Goal: Check status: Check status

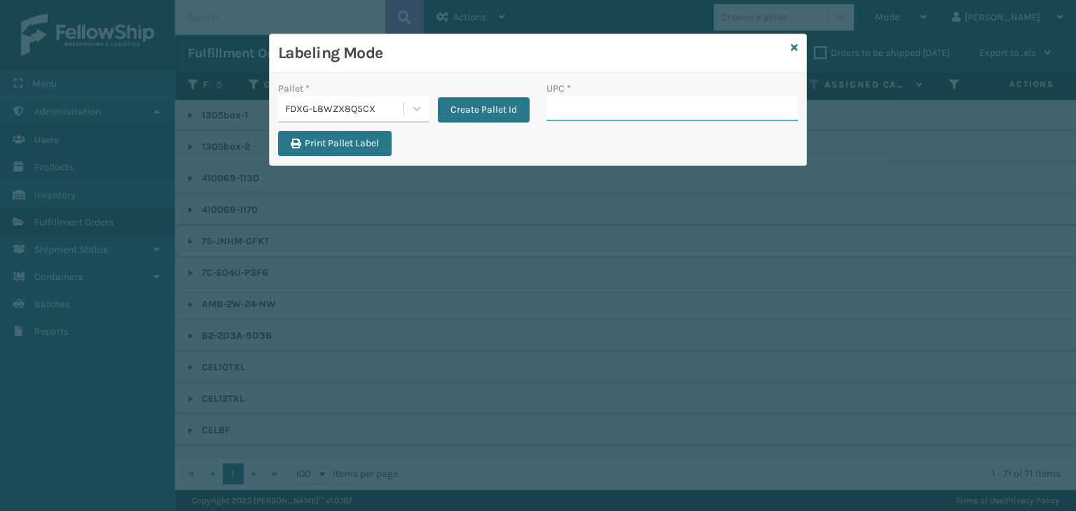
click at [679, 114] on input "UPC *" at bounding box center [671, 108] width 251 height 25
type input "8100819"
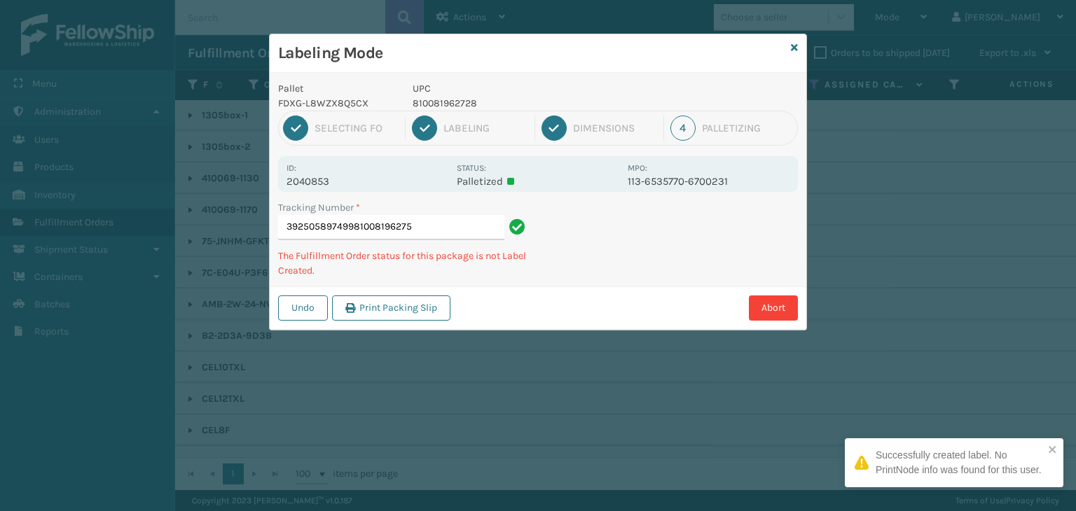
type input "392505897499810081962759"
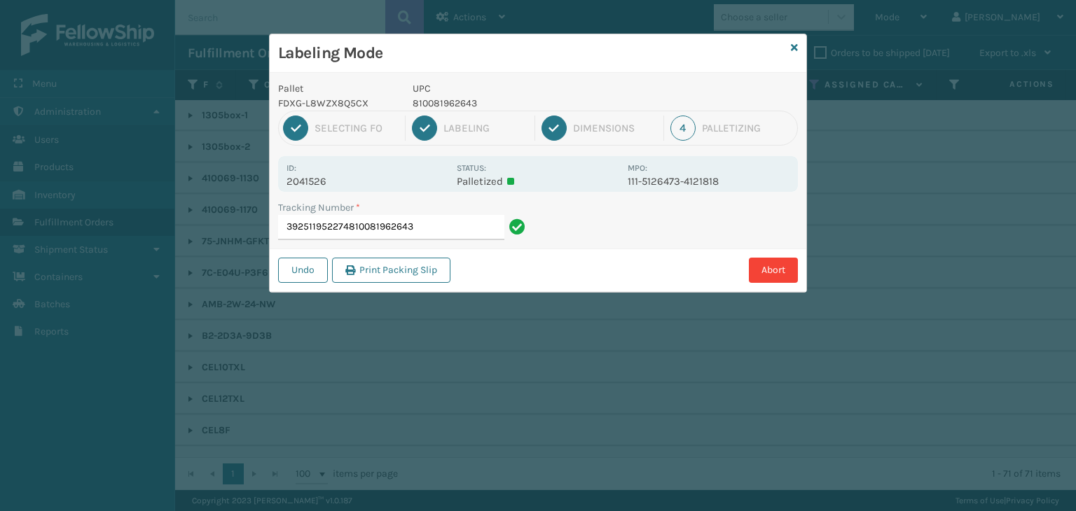
type input "392511952274810081962643"
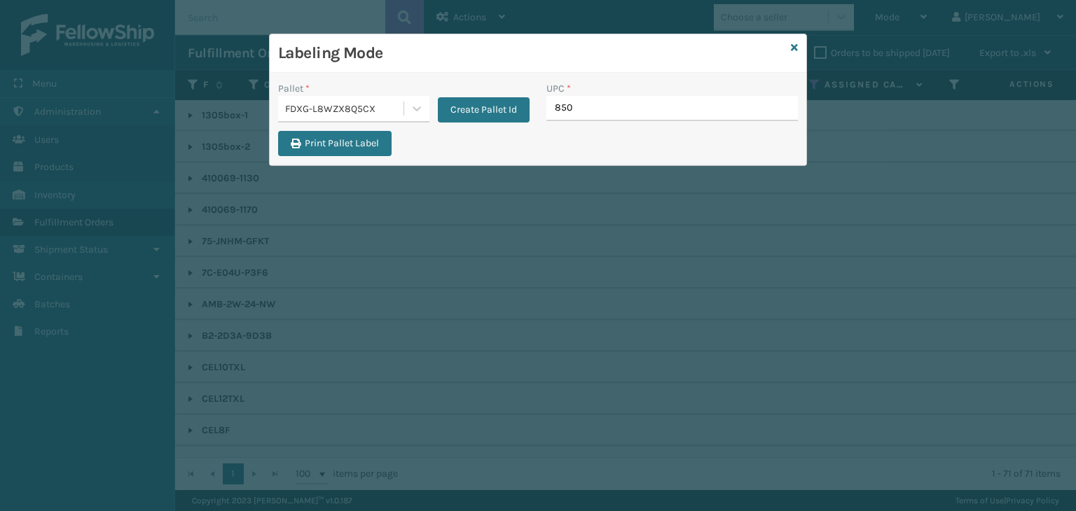
type input "8500"
type input "81008196274"
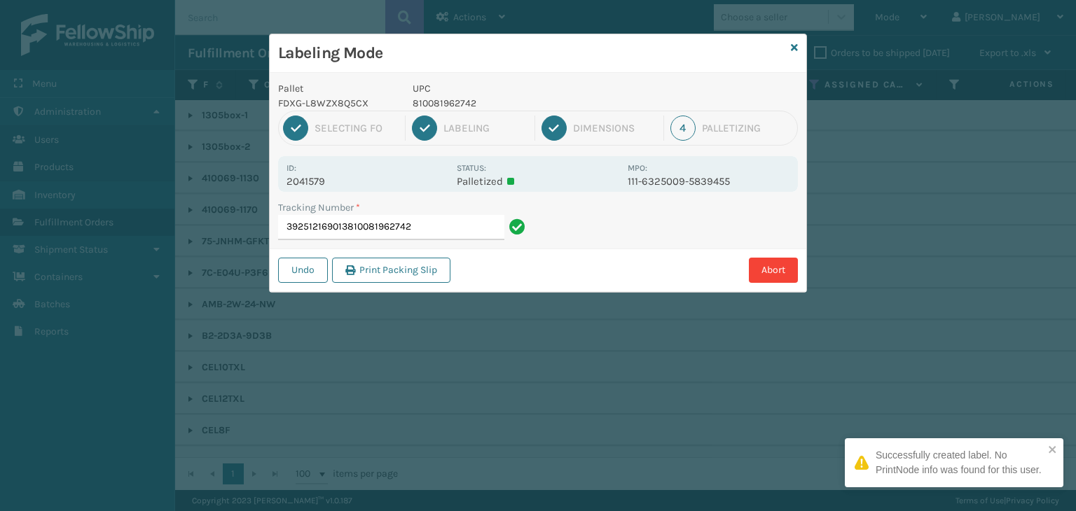
type input "392512169013810081962742"
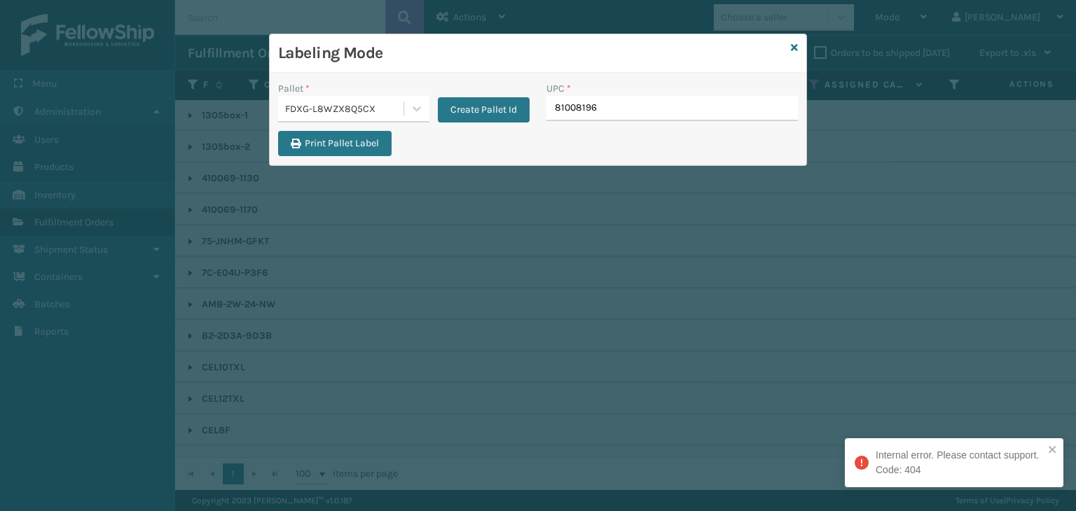
type input "810081962"
type input "81008196"
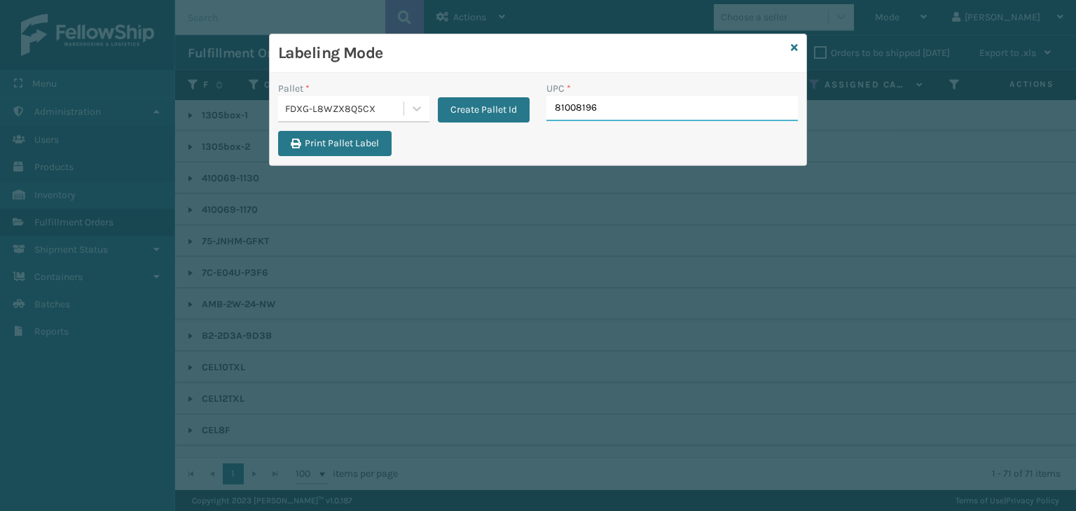
type input "810081964"
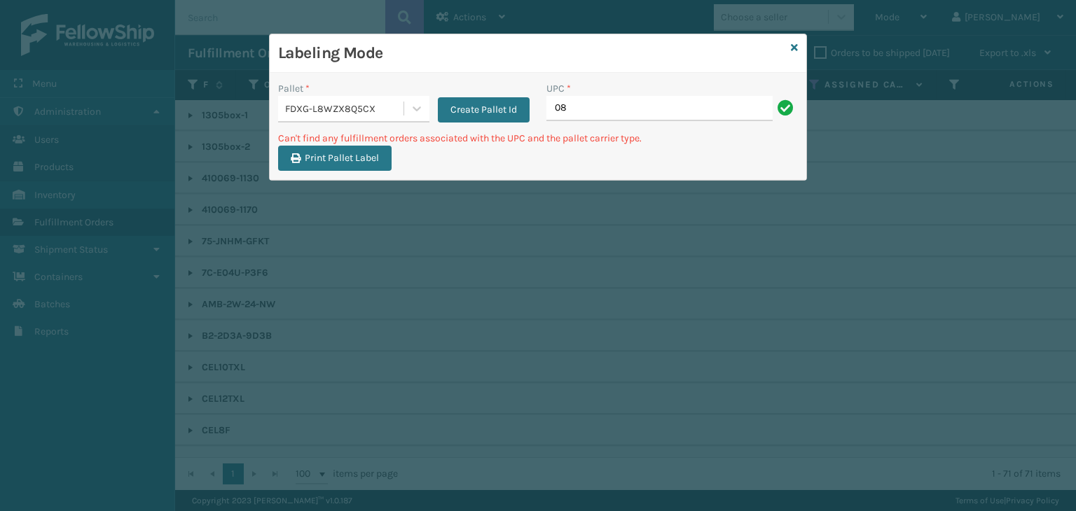
type input "0"
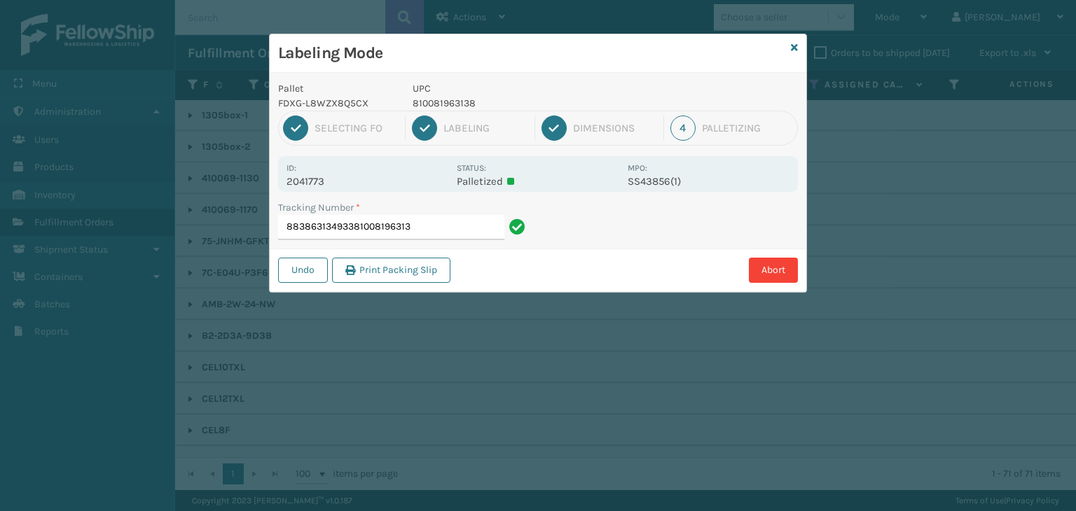
type input "883863134933810081963138"
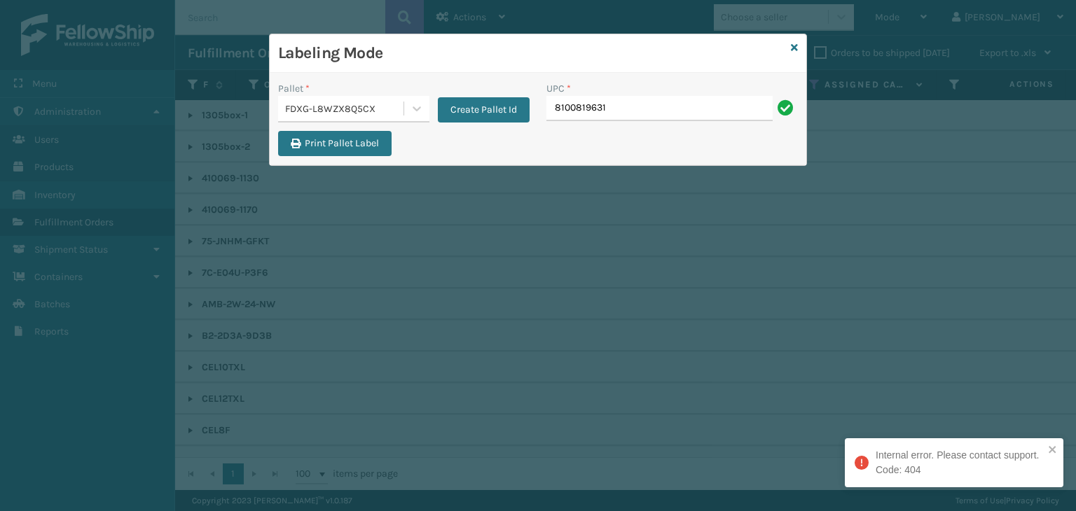
type input "81008196313"
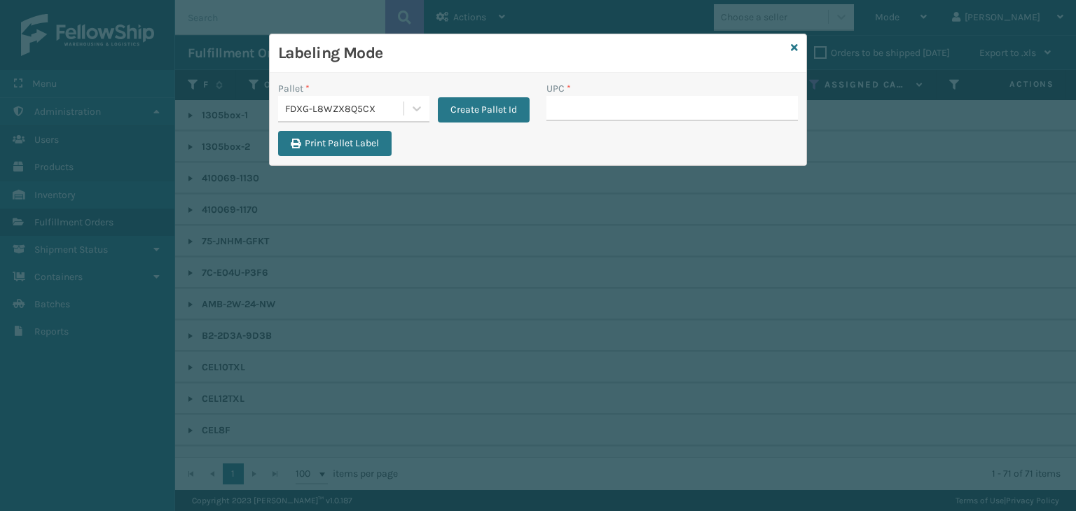
click at [330, 108] on div "FDXG-L8WZX8Q5CX" at bounding box center [345, 109] width 120 height 15
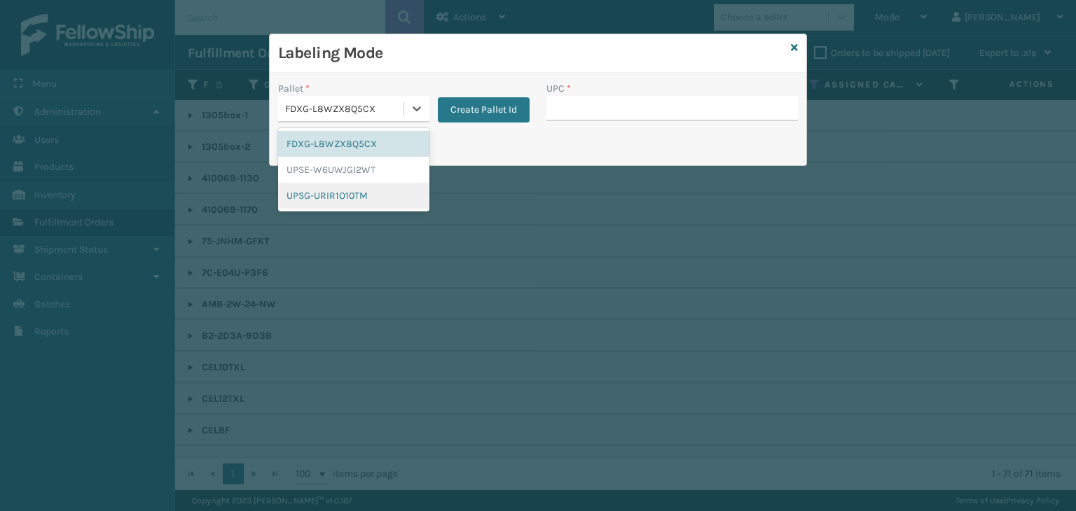
click at [336, 188] on div "UPSG-URIR1O10TM" at bounding box center [353, 196] width 151 height 26
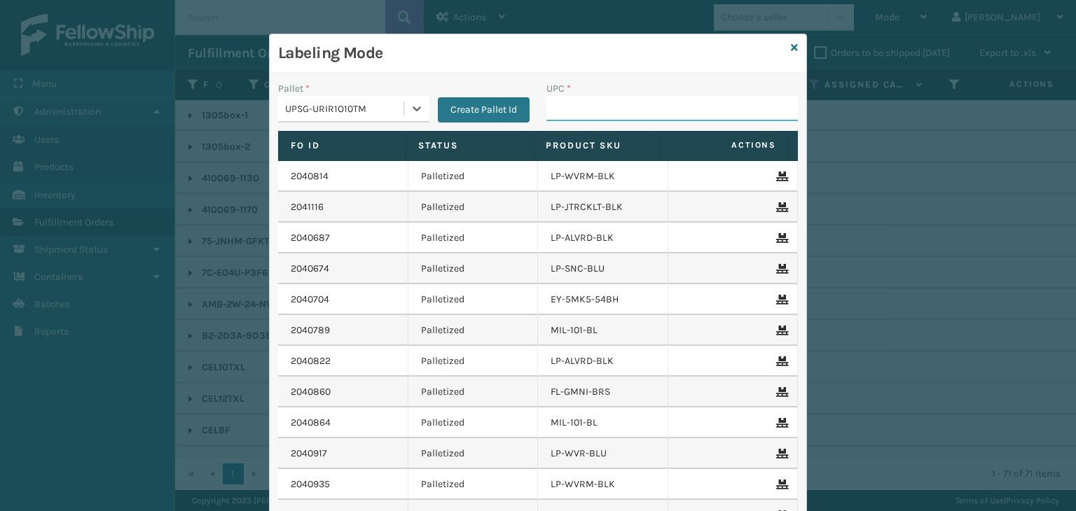
click at [572, 106] on input "UPC *" at bounding box center [671, 108] width 251 height 25
click at [791, 46] on icon at bounding box center [794, 48] width 7 height 10
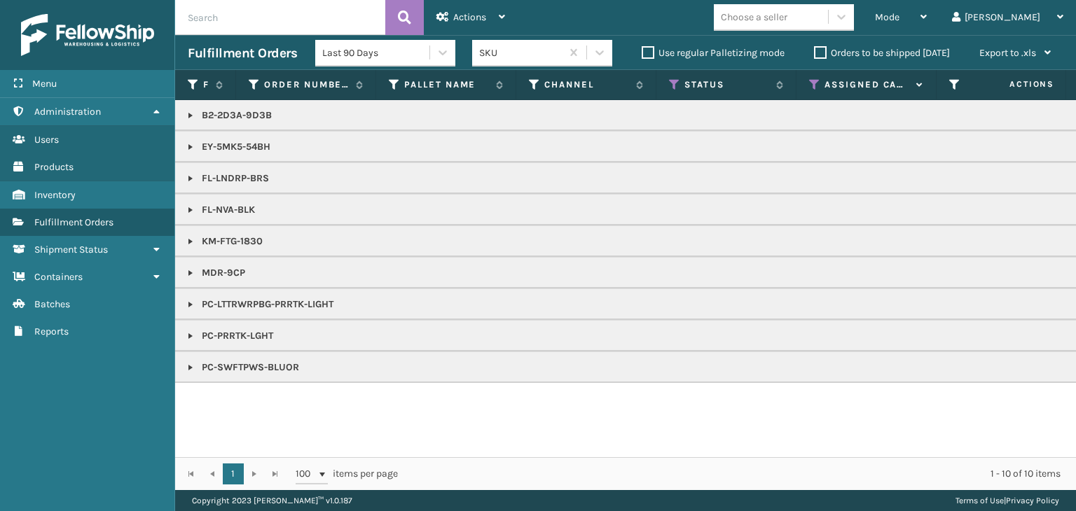
click at [794, 27] on div "Choose a seller" at bounding box center [771, 17] width 114 height 23
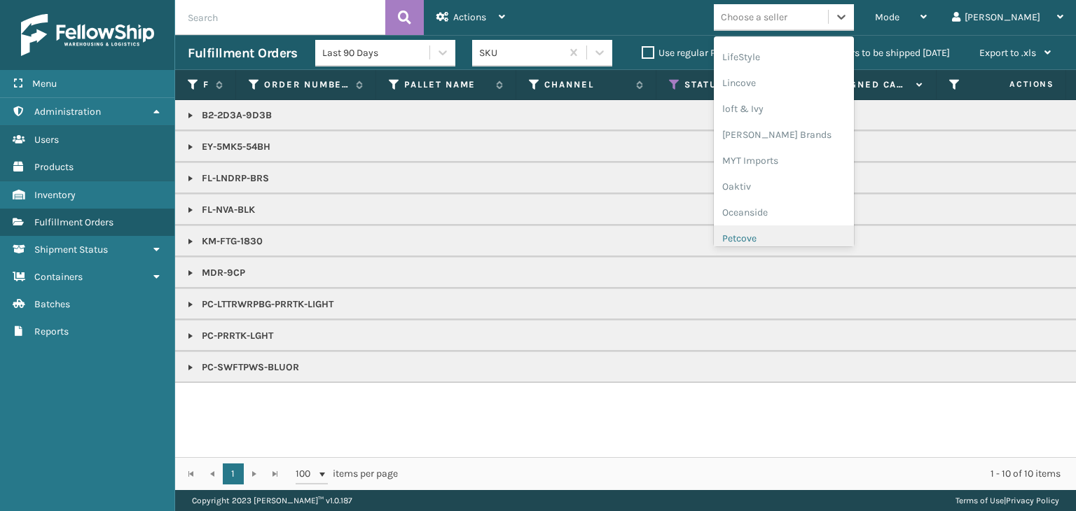
scroll to position [677, 0]
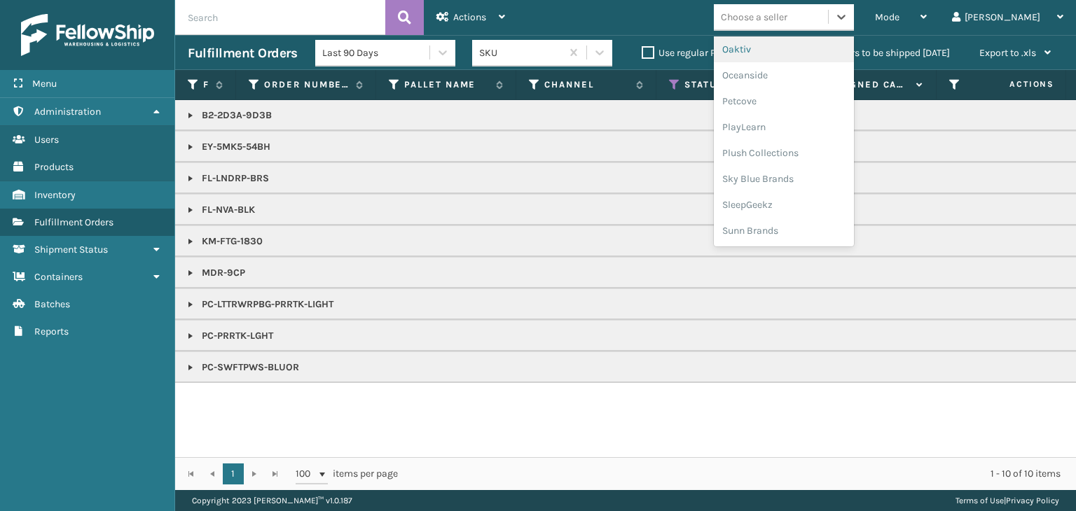
click at [791, 52] on div "Oaktiv" at bounding box center [784, 49] width 140 height 26
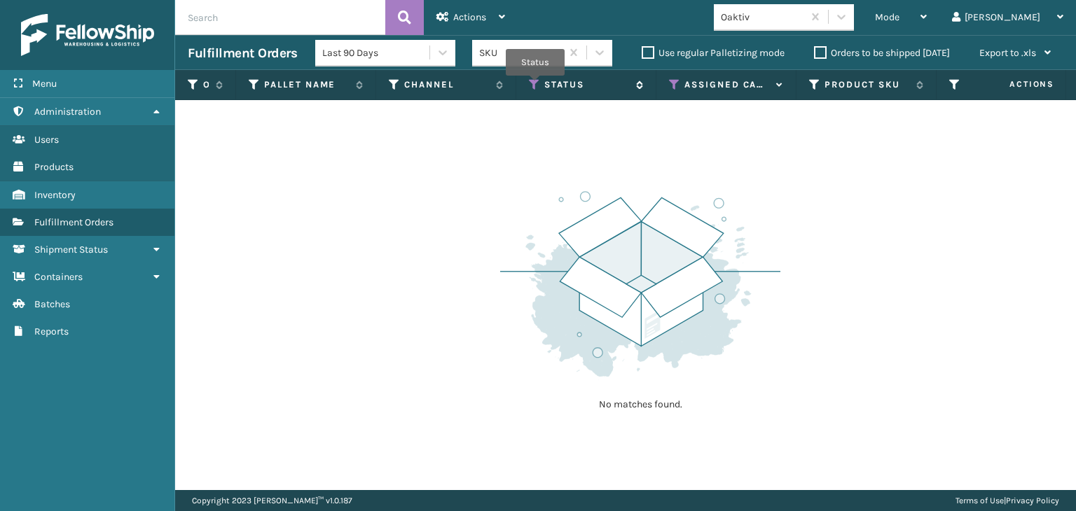
click at [535, 85] on icon at bounding box center [534, 84] width 11 height 13
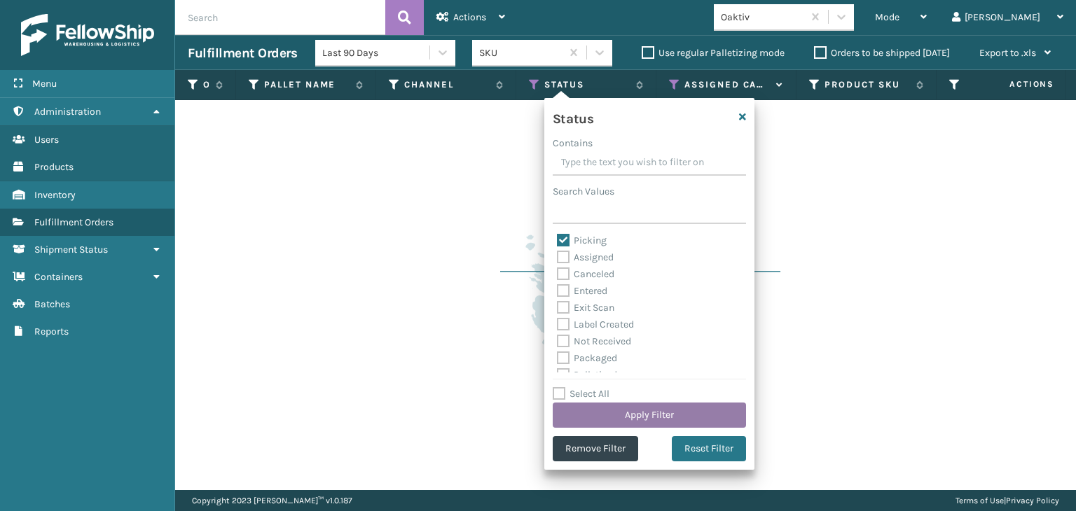
click at [672, 427] on button "Apply Filter" at bounding box center [649, 415] width 193 height 25
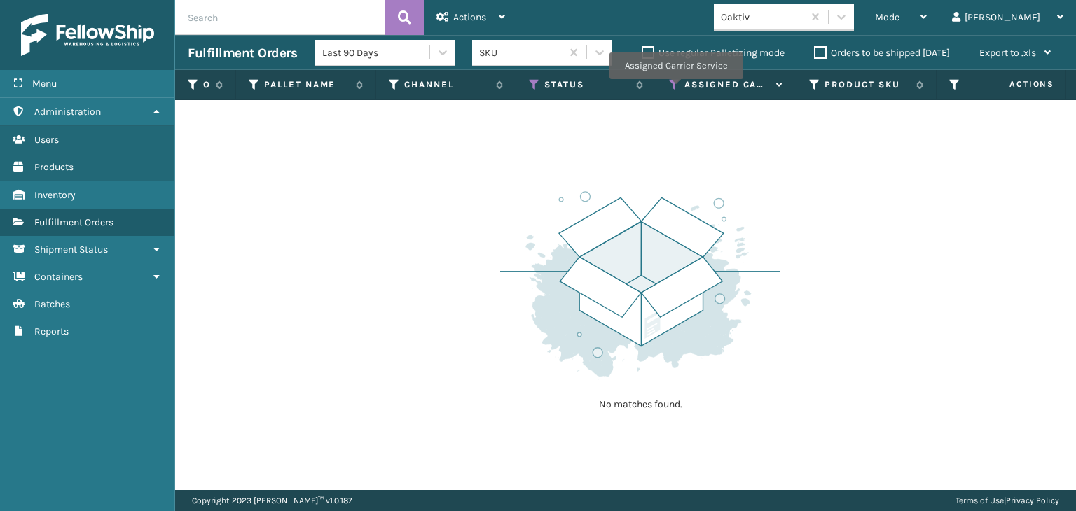
click at [672, 88] on icon at bounding box center [674, 84] width 11 height 13
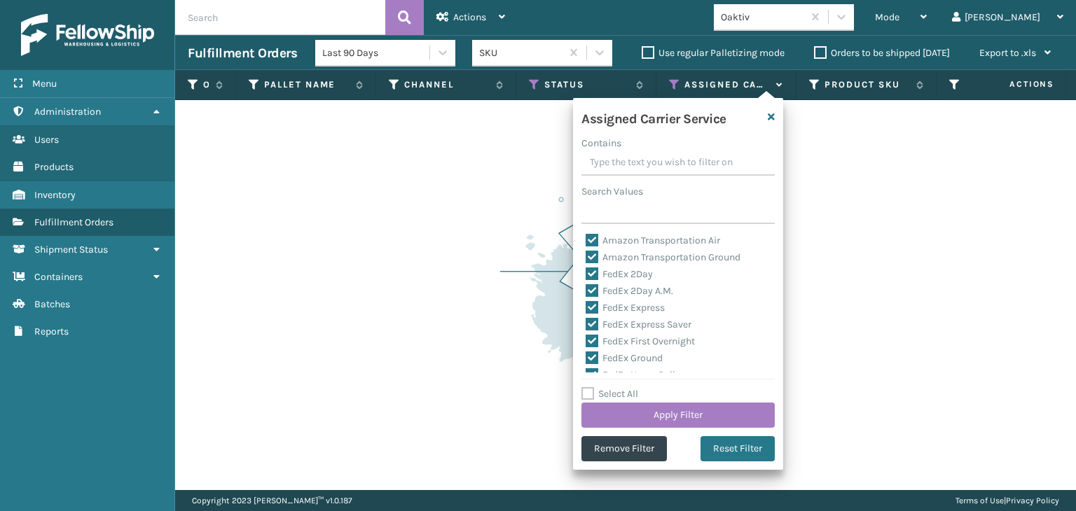
click at [636, 398] on label "Select All" at bounding box center [609, 394] width 57 height 12
click at [636, 387] on input "Select All" at bounding box center [686, 386] width 210 height 1
checkbox input "true"
click at [636, 398] on label "Select All" at bounding box center [609, 394] width 57 height 12
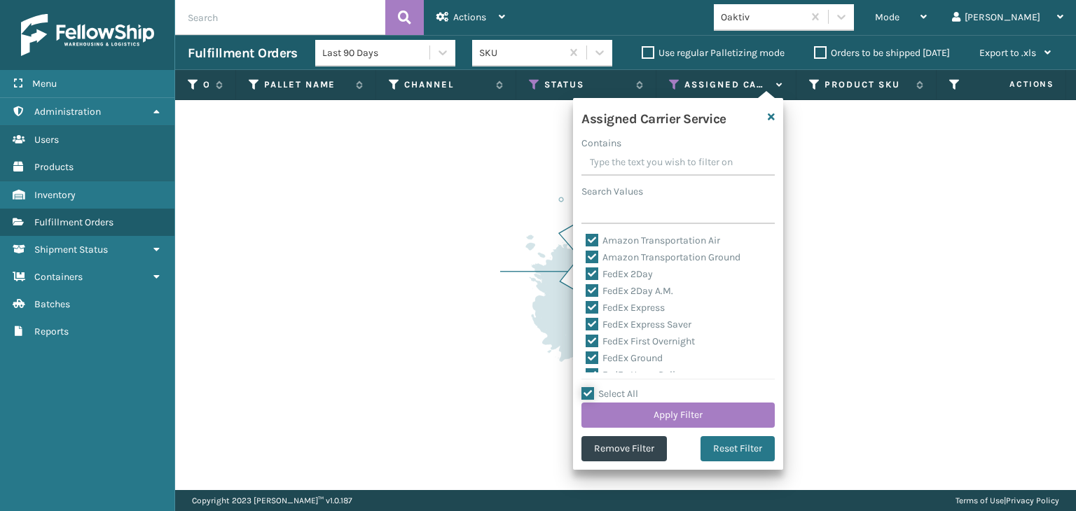
click at [636, 387] on input "Select All" at bounding box center [686, 386] width 210 height 1
checkbox input "false"
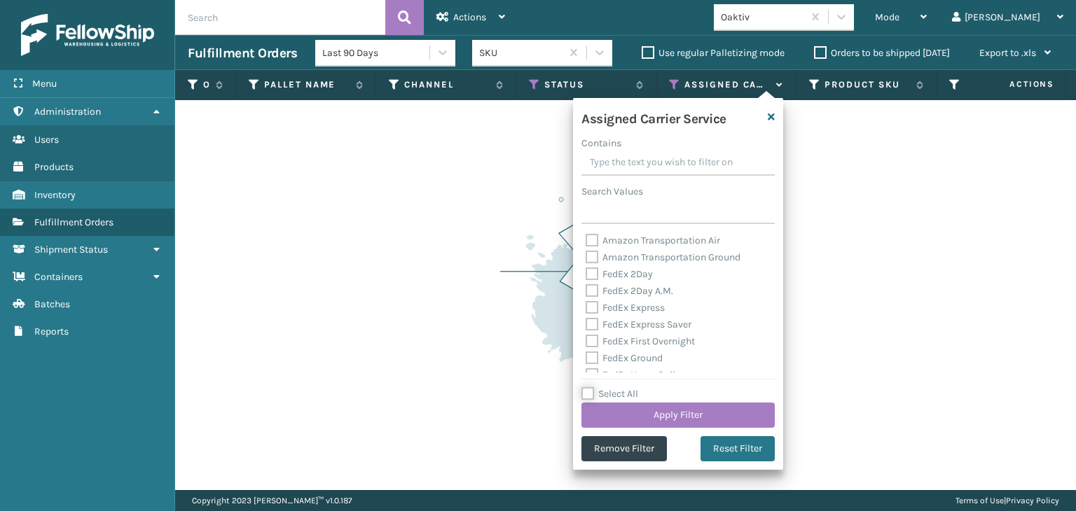
checkbox input "false"
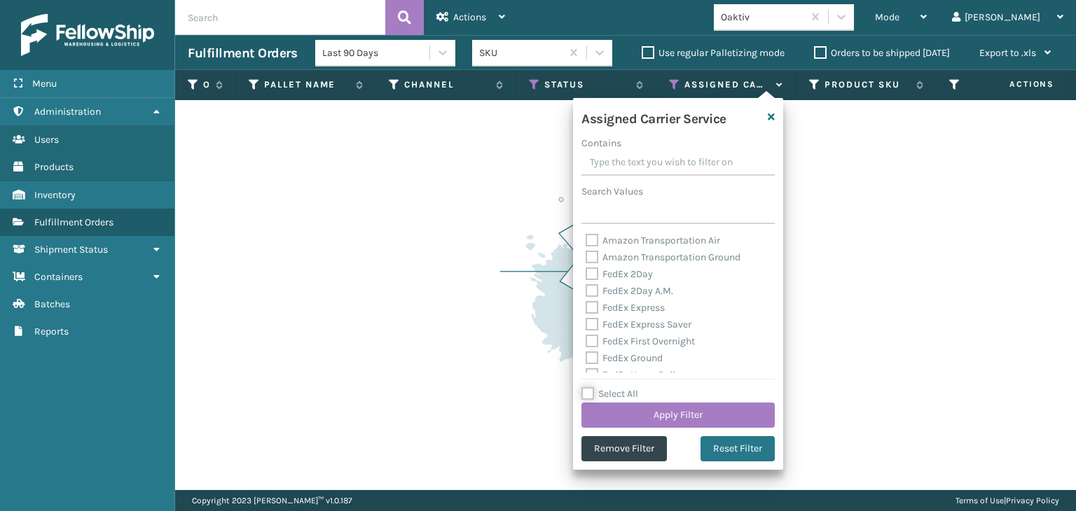
checkbox input "false"
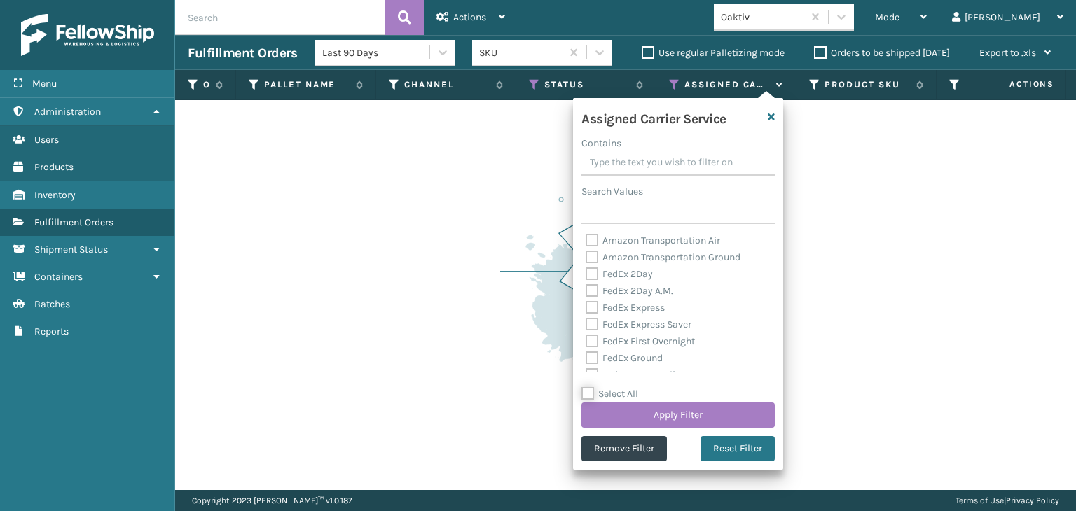
checkbox input "false"
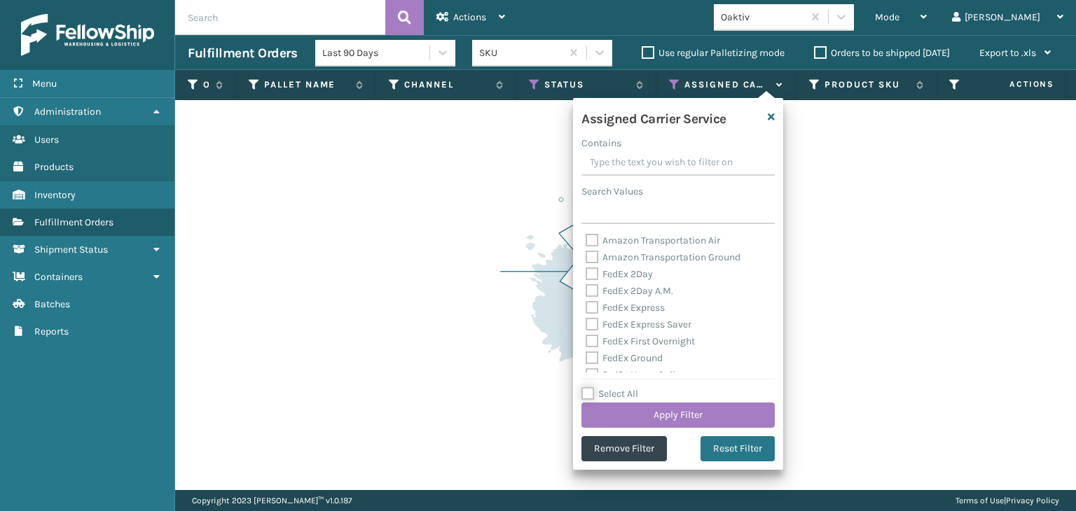
checkbox input "false"
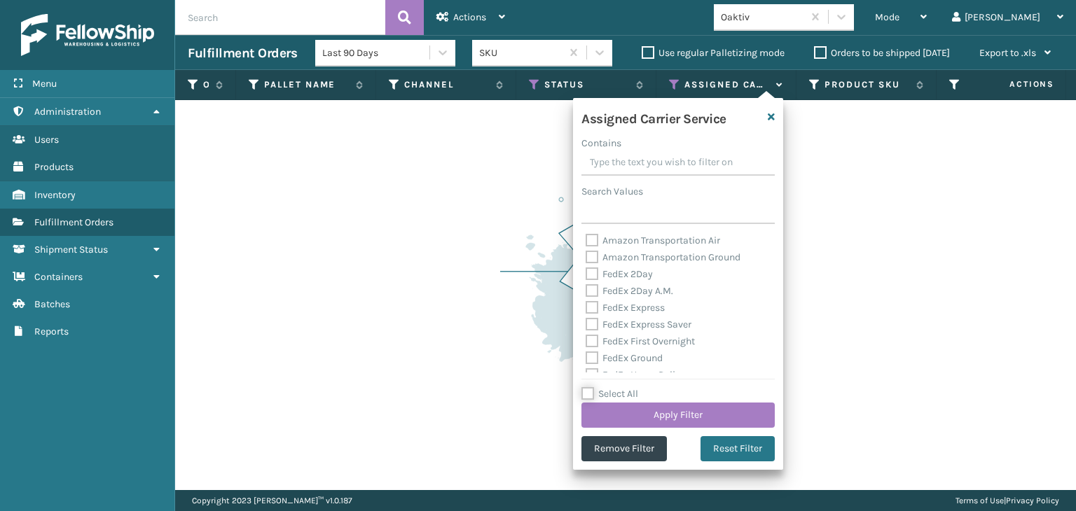
checkbox input "false"
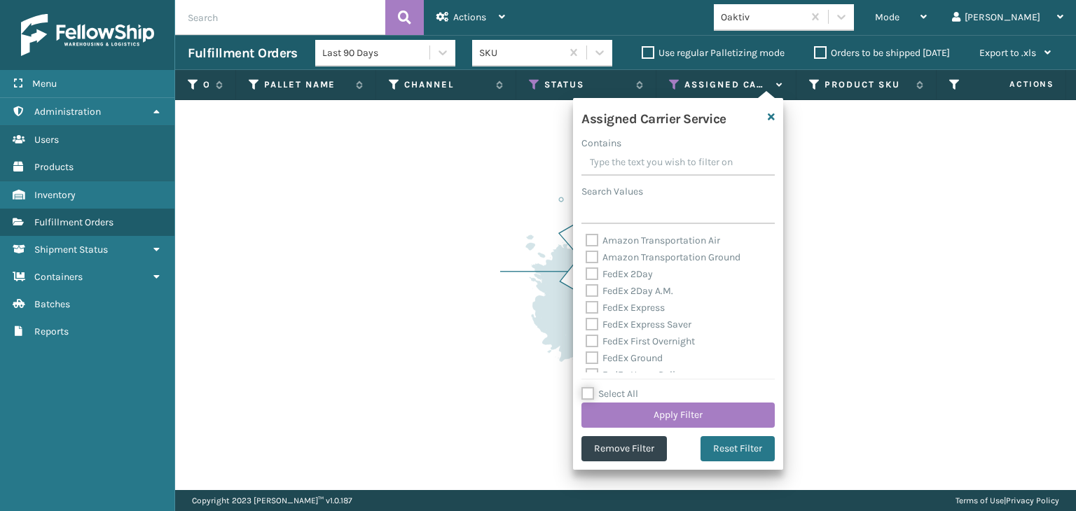
checkbox input "false"
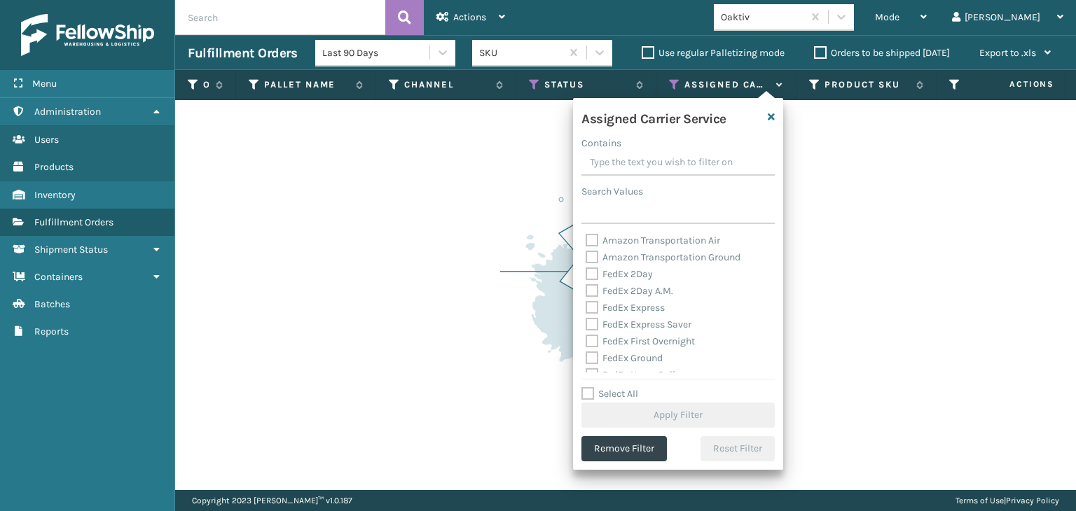
click at [638, 393] on label "Select All" at bounding box center [609, 394] width 57 height 12
click at [639, 387] on input "Select All" at bounding box center [686, 386] width 210 height 1
checkbox input "true"
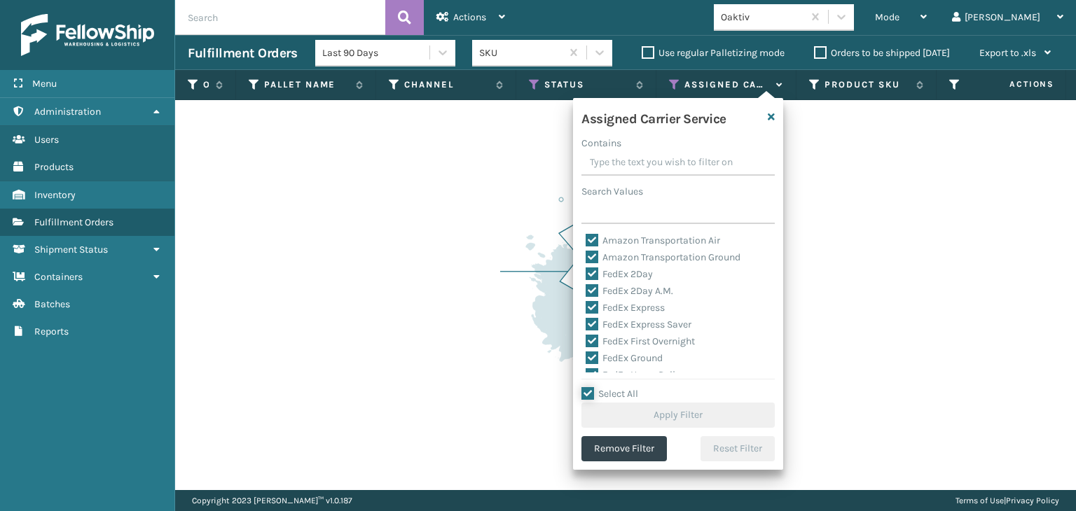
checkbox input "true"
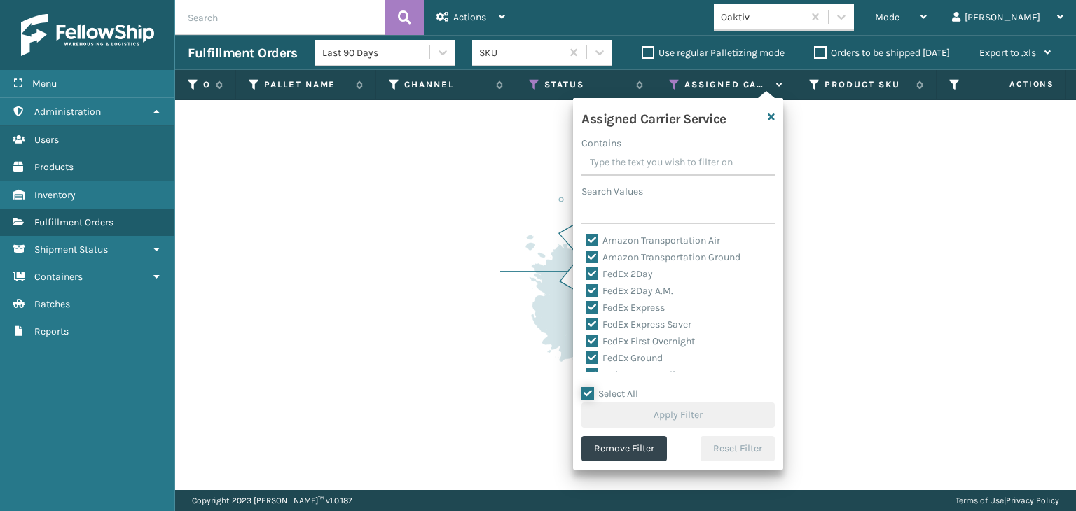
checkbox input "true"
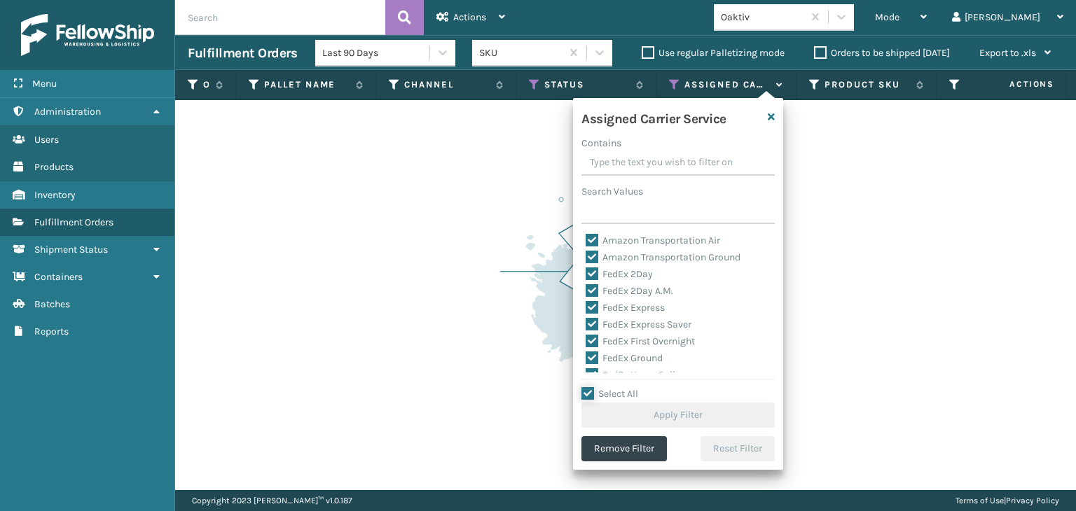
checkbox input "true"
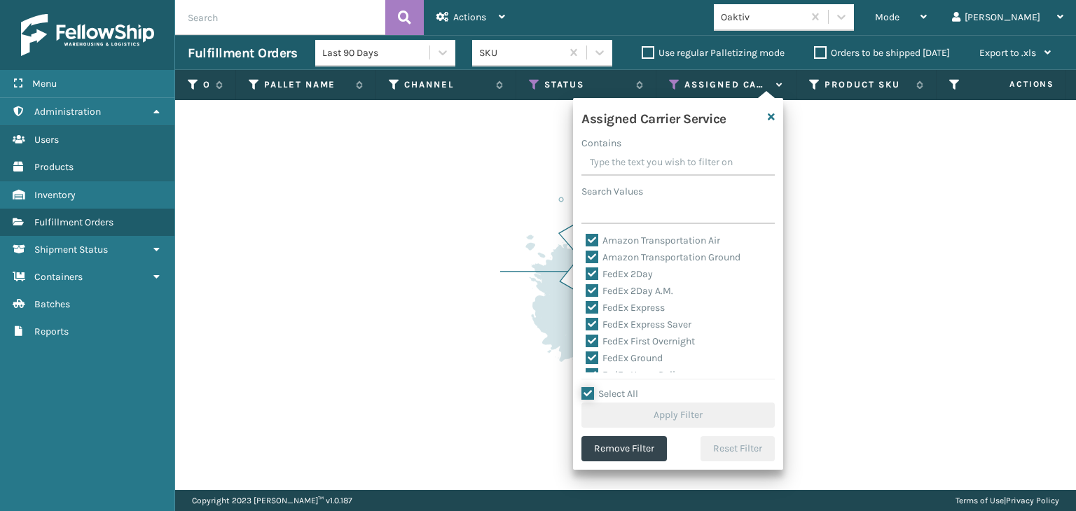
checkbox input "true"
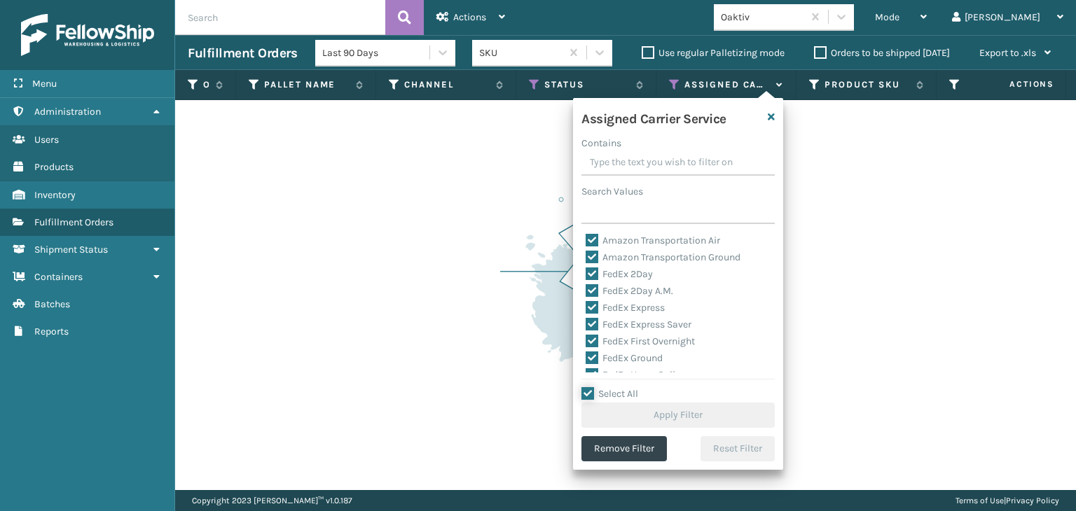
checkbox input "true"
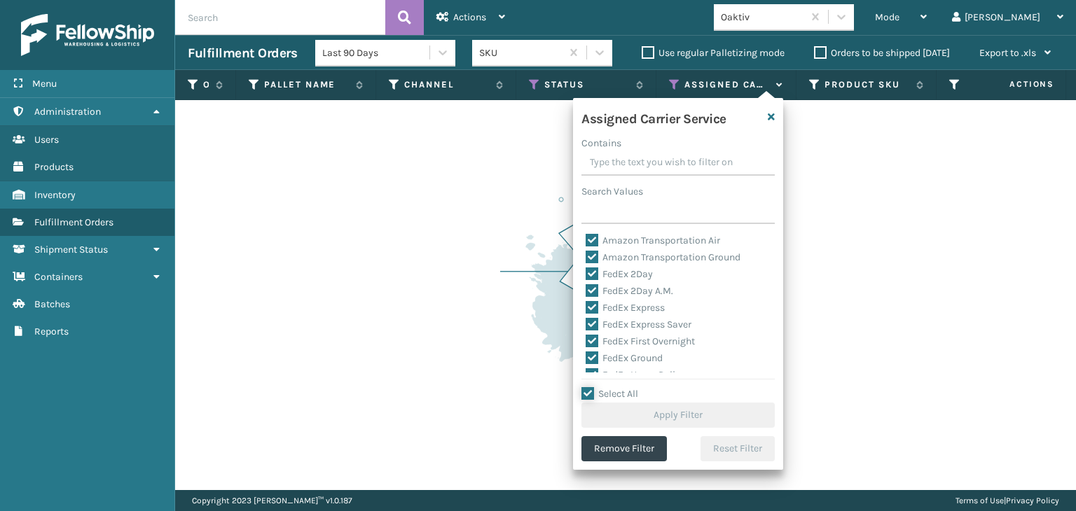
checkbox input "true"
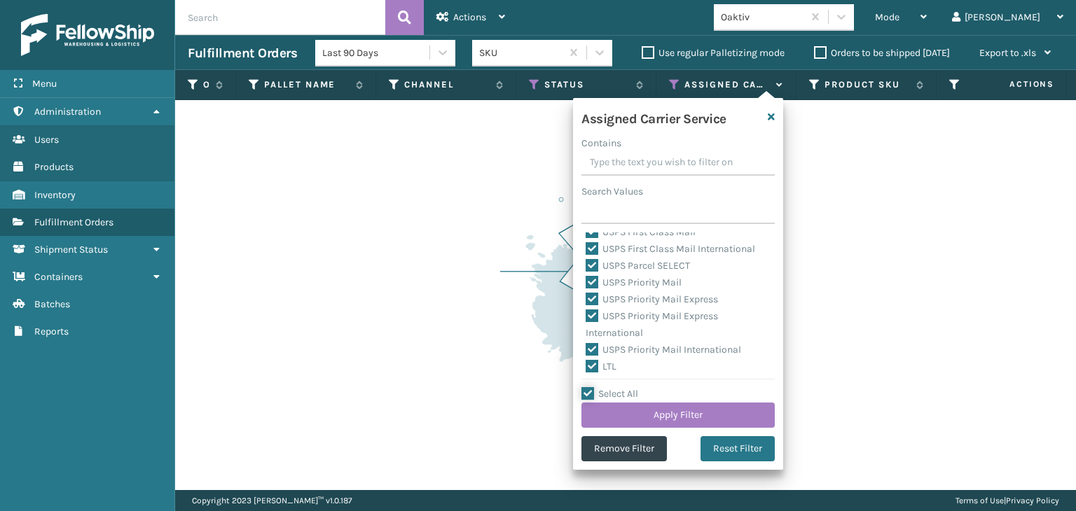
scroll to position [431, 0]
click at [602, 365] on label "LTL" at bounding box center [600, 364] width 31 height 12
click at [586, 365] on input "LTL" at bounding box center [585, 360] width 1 height 9
checkbox input "false"
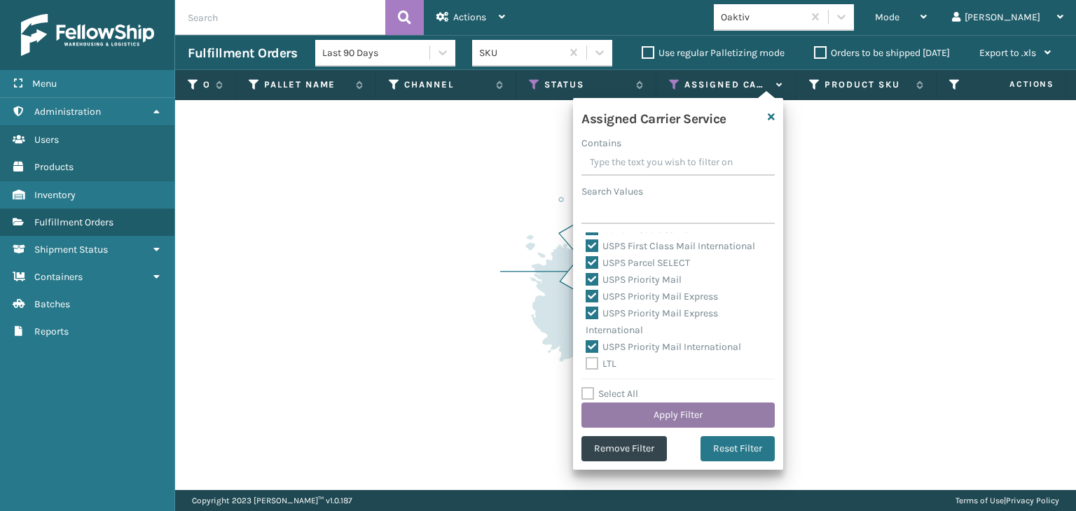
click at [659, 418] on button "Apply Filter" at bounding box center [677, 415] width 193 height 25
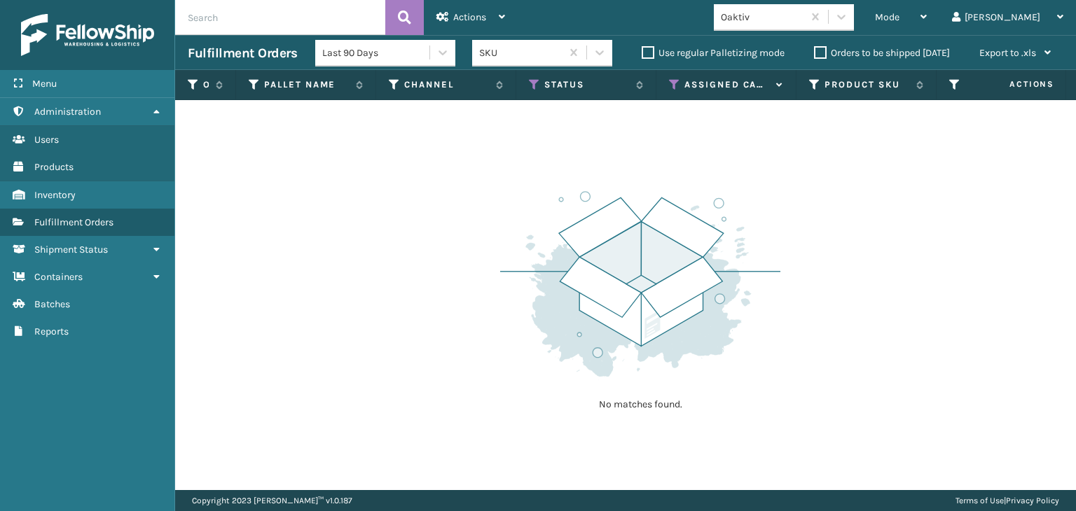
click at [790, 11] on div "Oaktiv" at bounding box center [762, 17] width 83 height 15
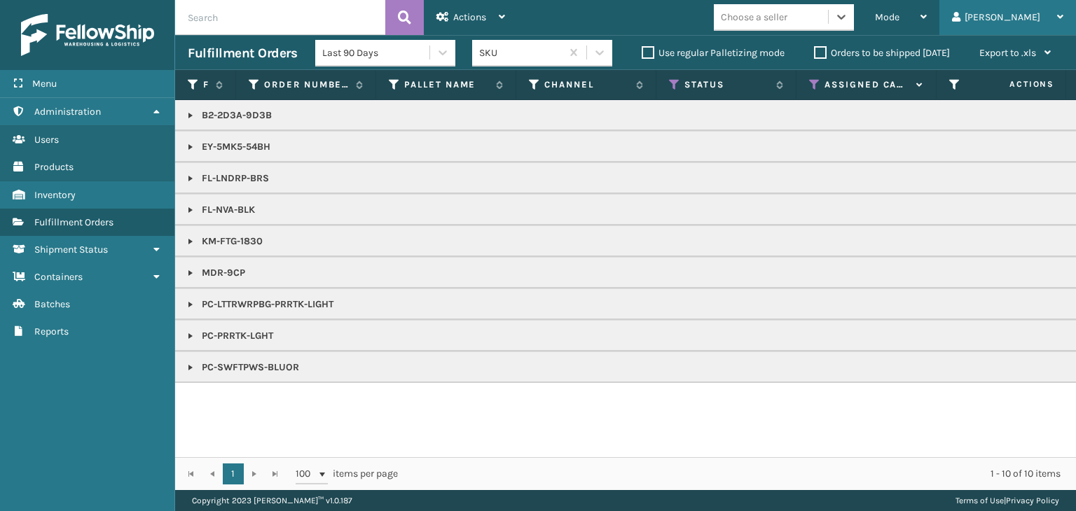
click at [1053, 10] on div "[PERSON_NAME]" at bounding box center [1007, 17] width 111 height 35
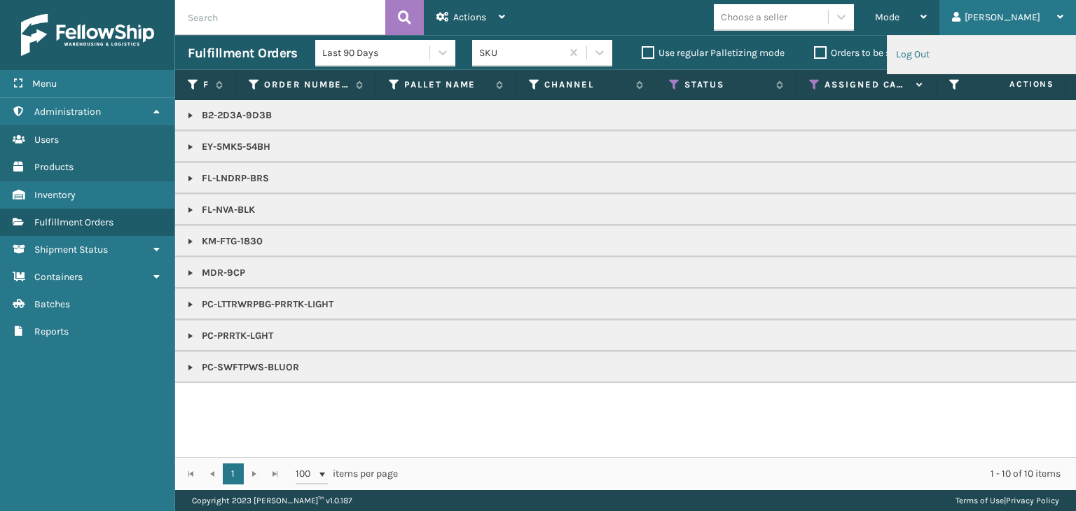
click at [927, 68] on li "Log Out" at bounding box center [981, 55] width 188 height 38
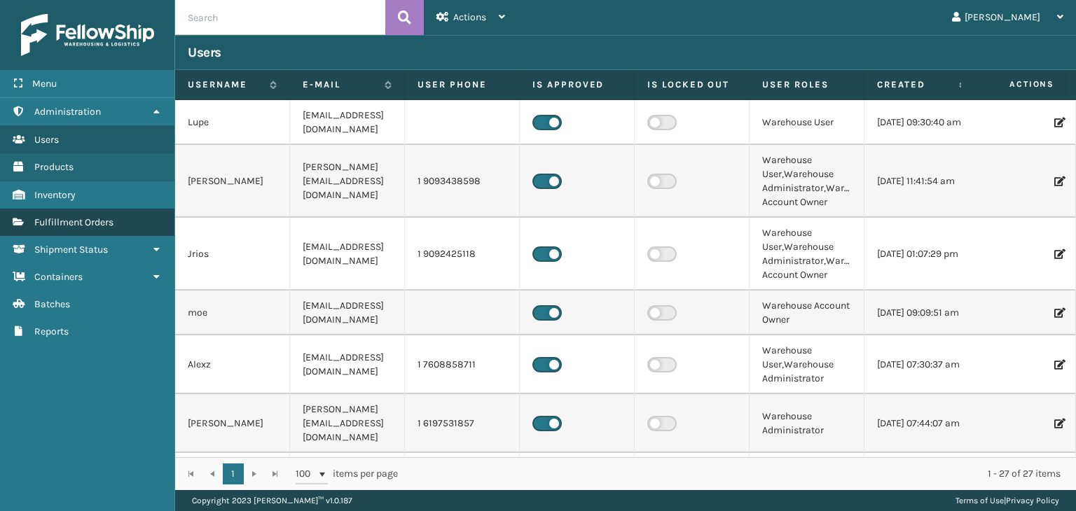
click at [112, 209] on link "Fulfillment Orders" at bounding box center [87, 222] width 174 height 27
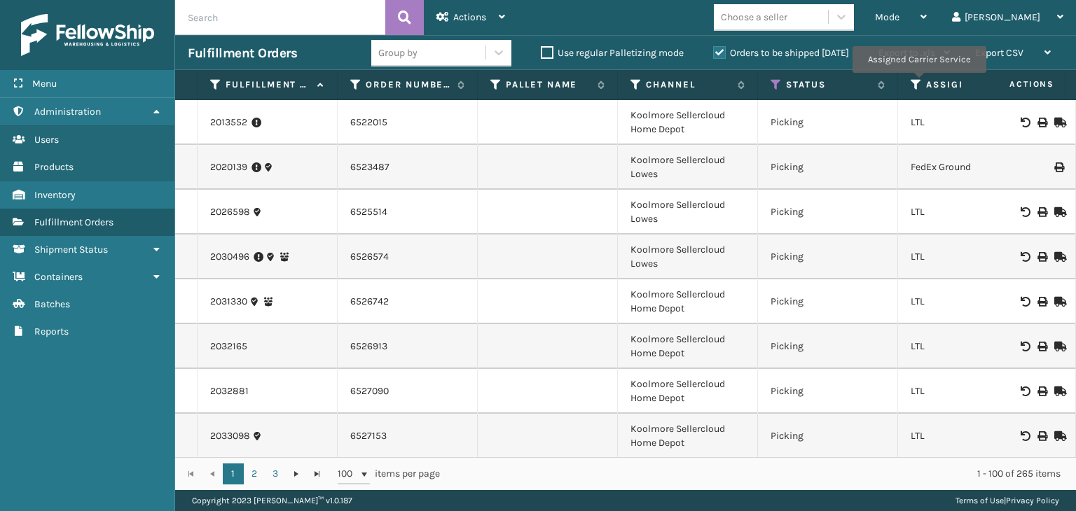
click at [917, 83] on icon at bounding box center [915, 84] width 11 height 13
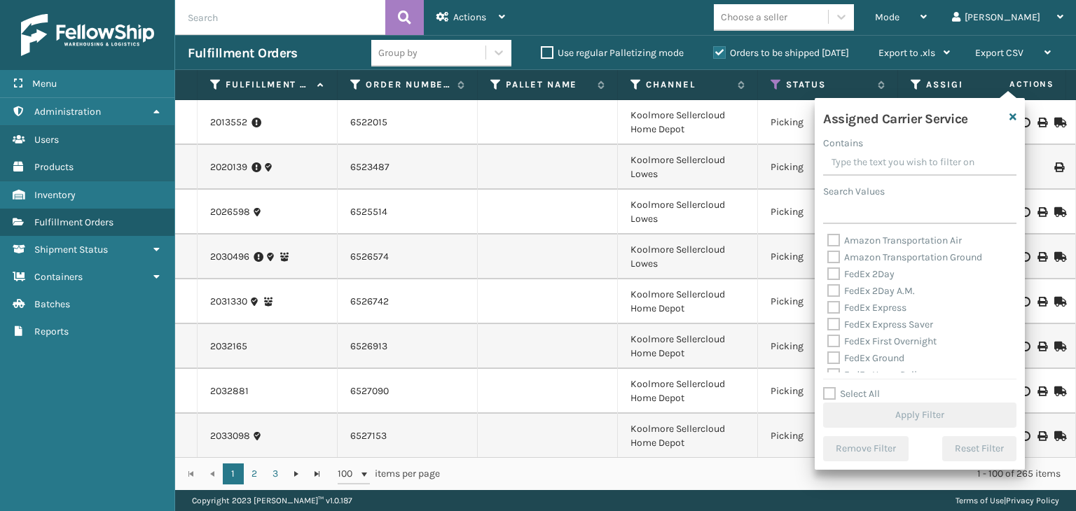
click at [854, 398] on label "Select All" at bounding box center [851, 394] width 57 height 12
click at [854, 387] on input "Select All" at bounding box center [928, 386] width 210 height 1
checkbox input "true"
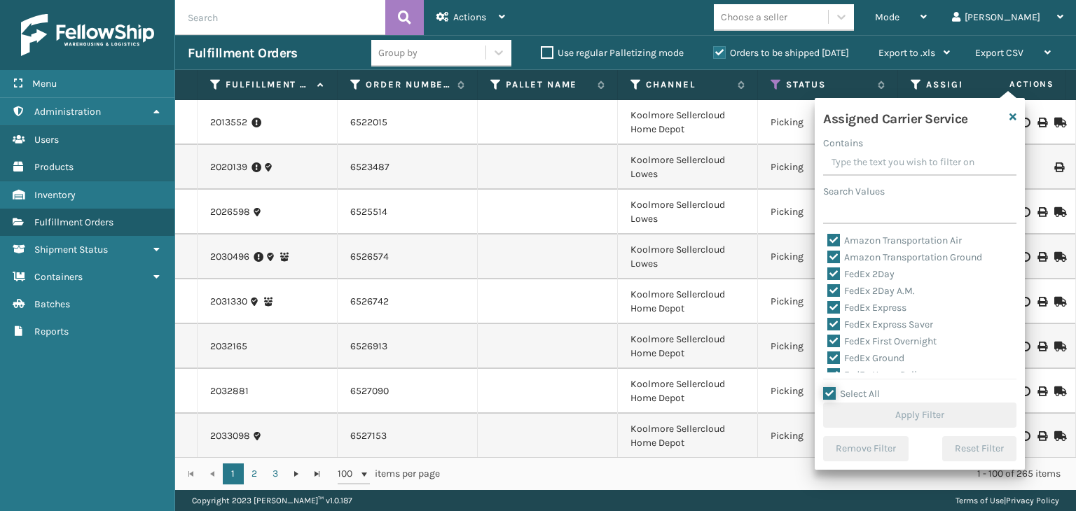
checkbox input "true"
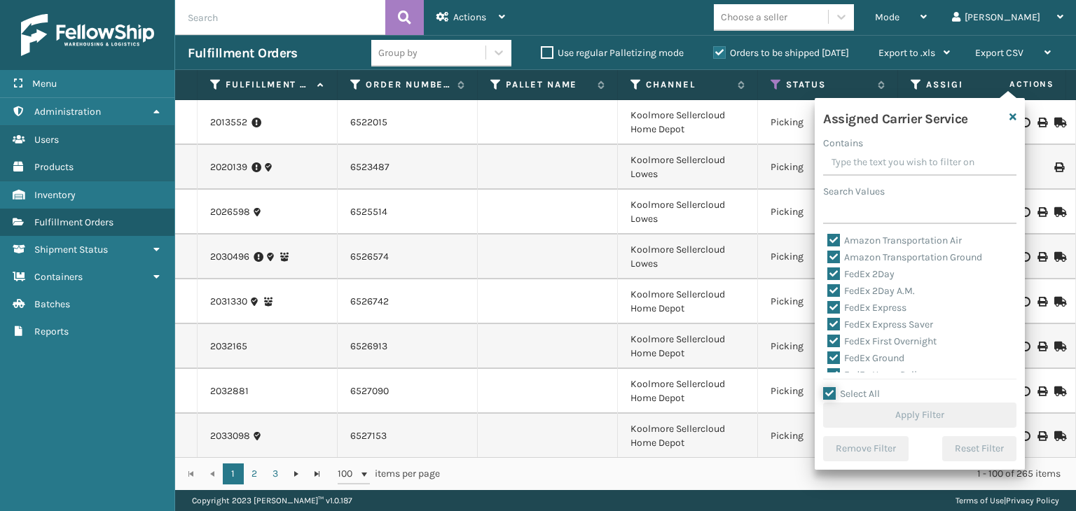
checkbox input "true"
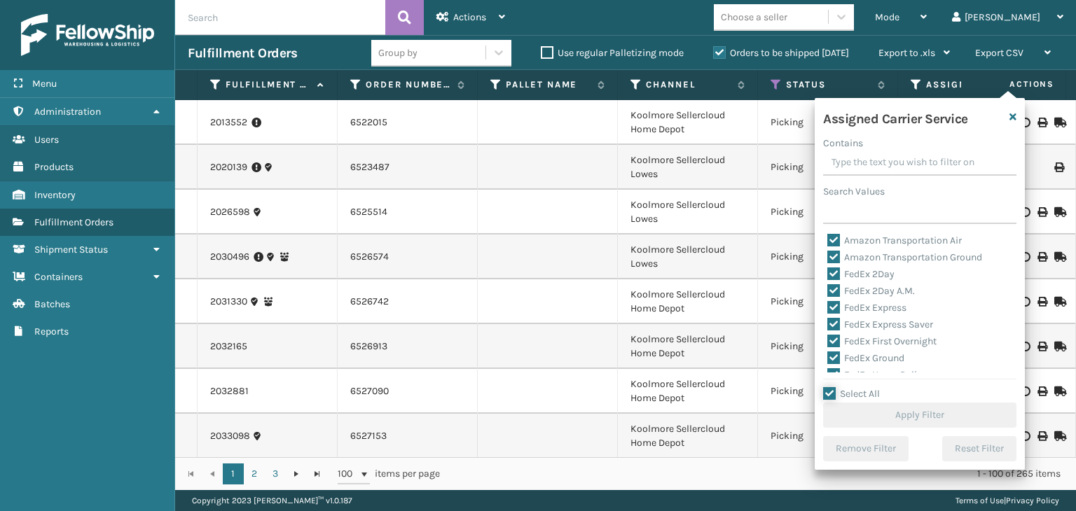
checkbox input "true"
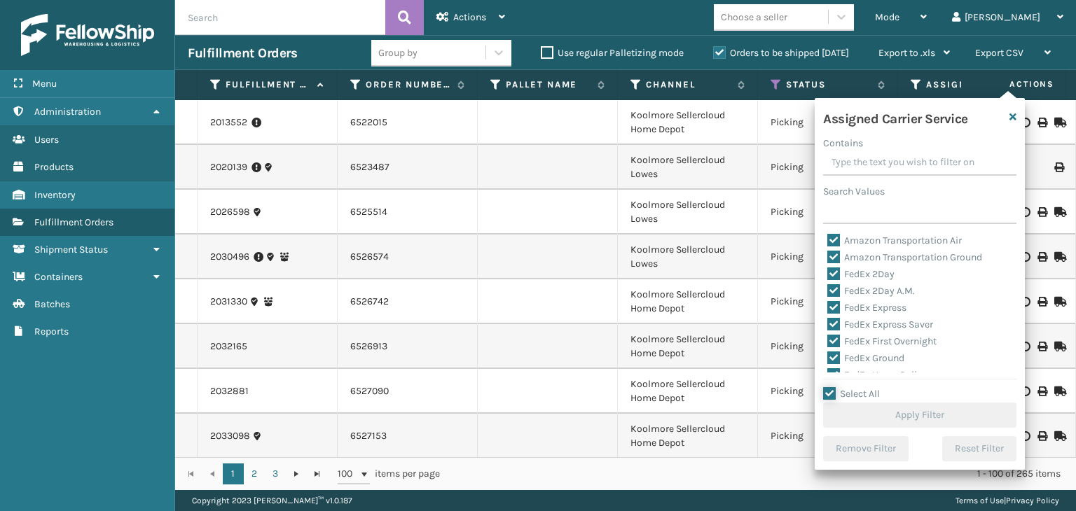
checkbox input "true"
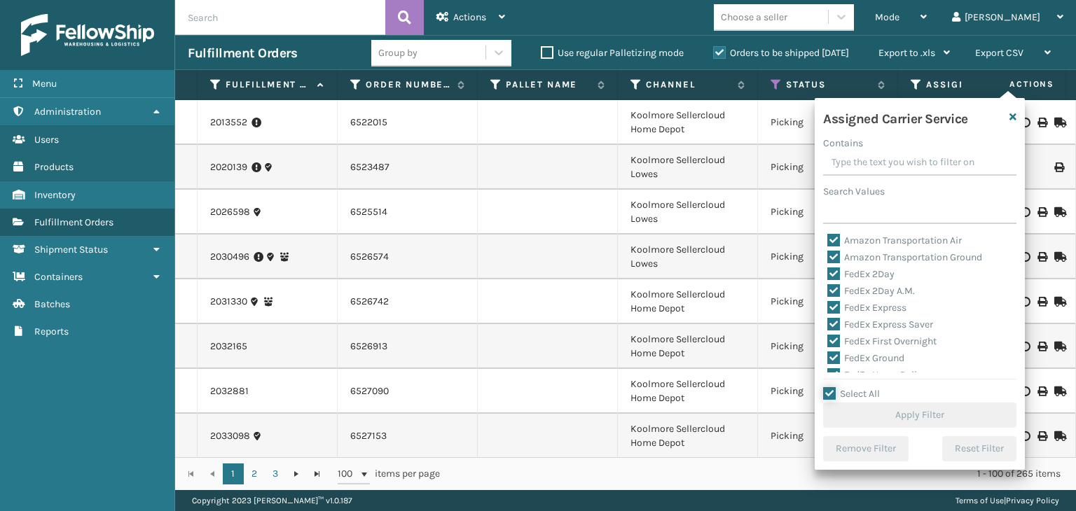
checkbox input "true"
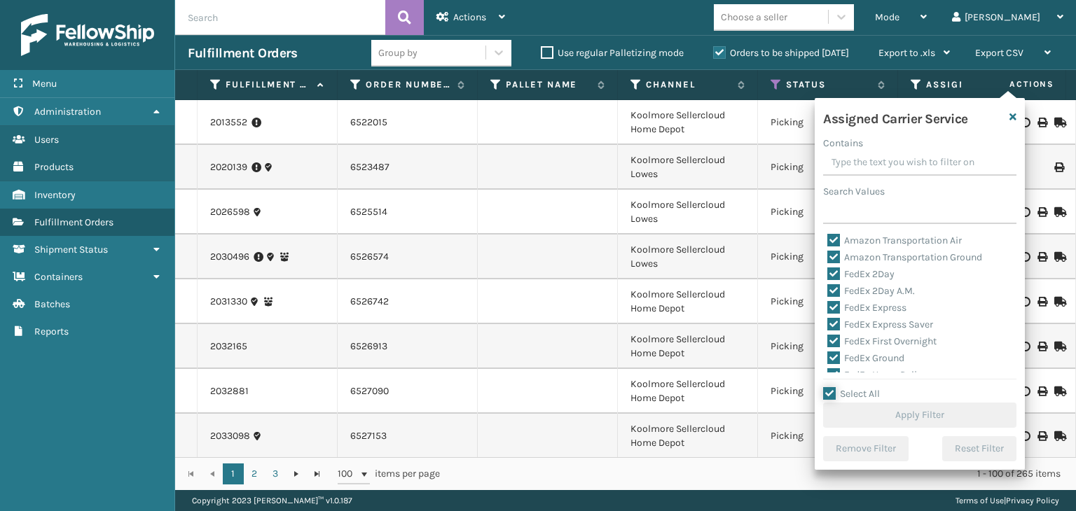
checkbox input "true"
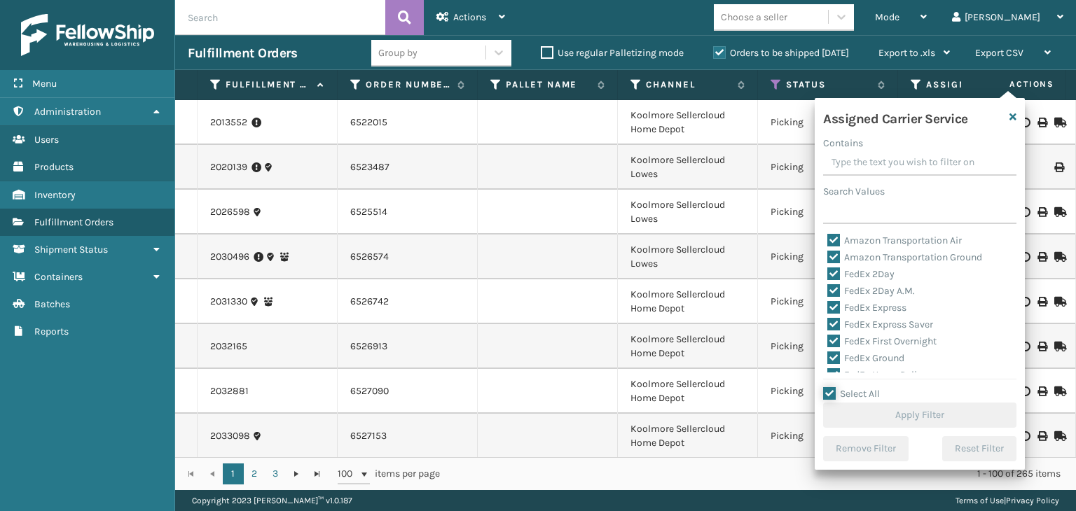
checkbox input "true"
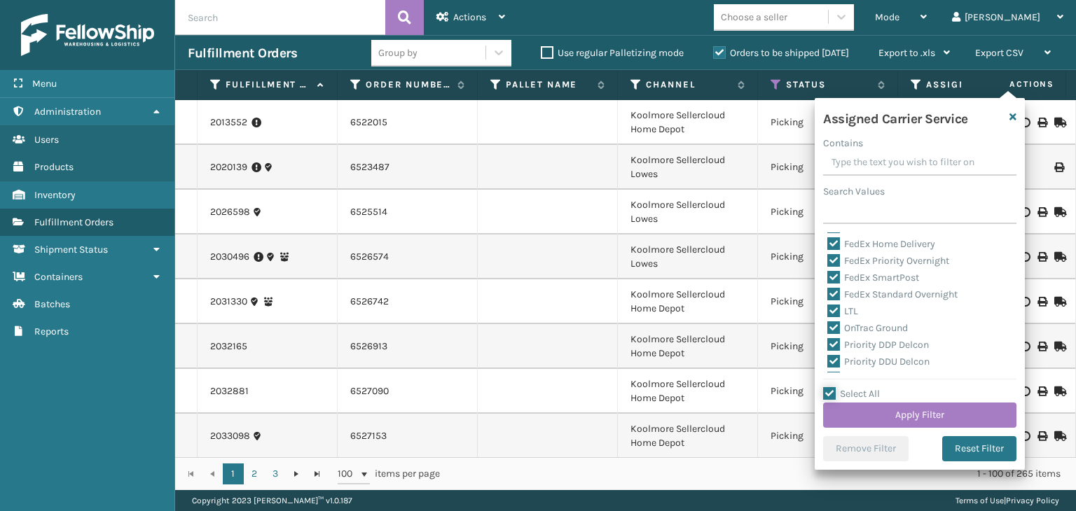
scroll to position [140, 0]
click at [838, 301] on label "LTL" at bounding box center [842, 302] width 31 height 12
click at [828, 301] on input "LTL" at bounding box center [827, 298] width 1 height 9
checkbox input "false"
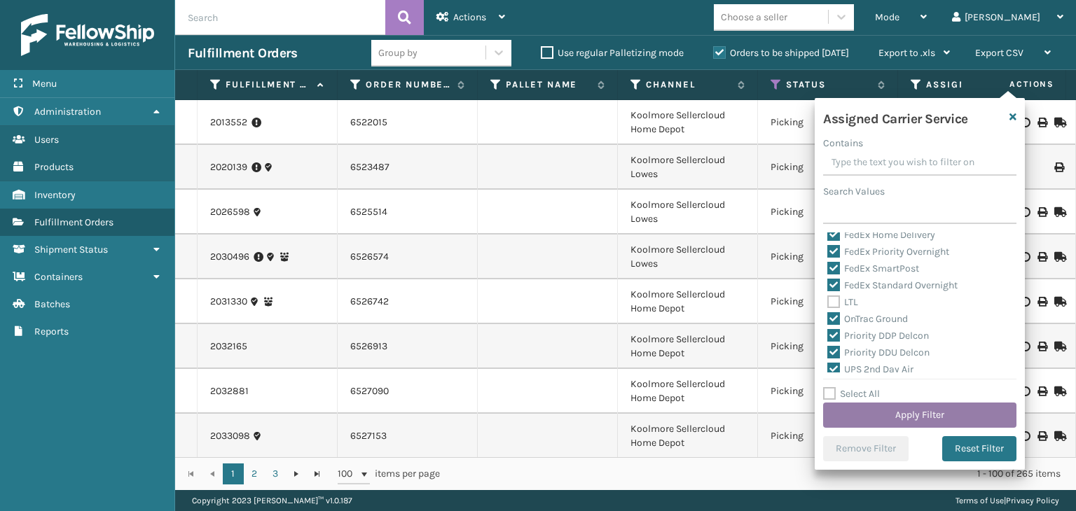
click at [871, 403] on button "Apply Filter" at bounding box center [919, 415] width 193 height 25
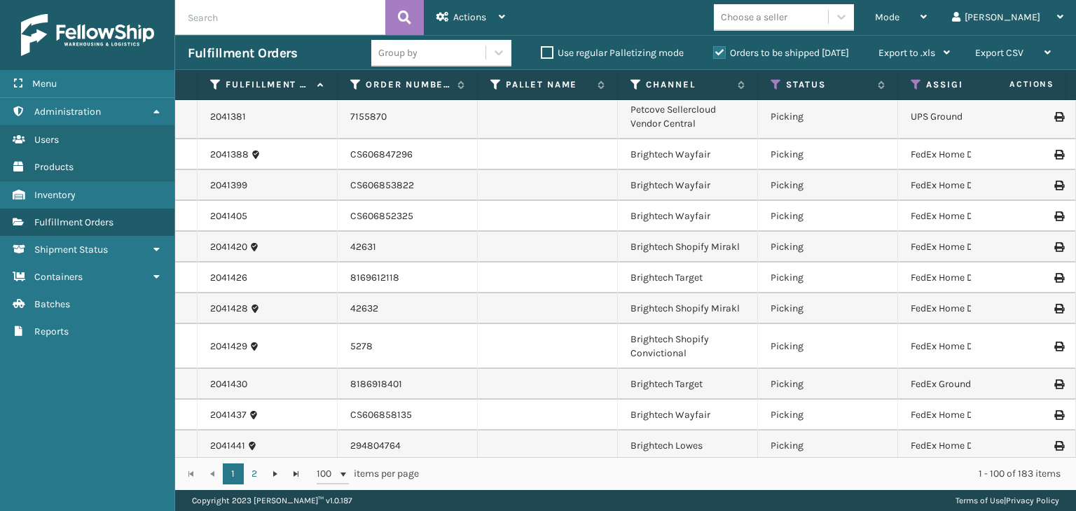
scroll to position [1191, 0]
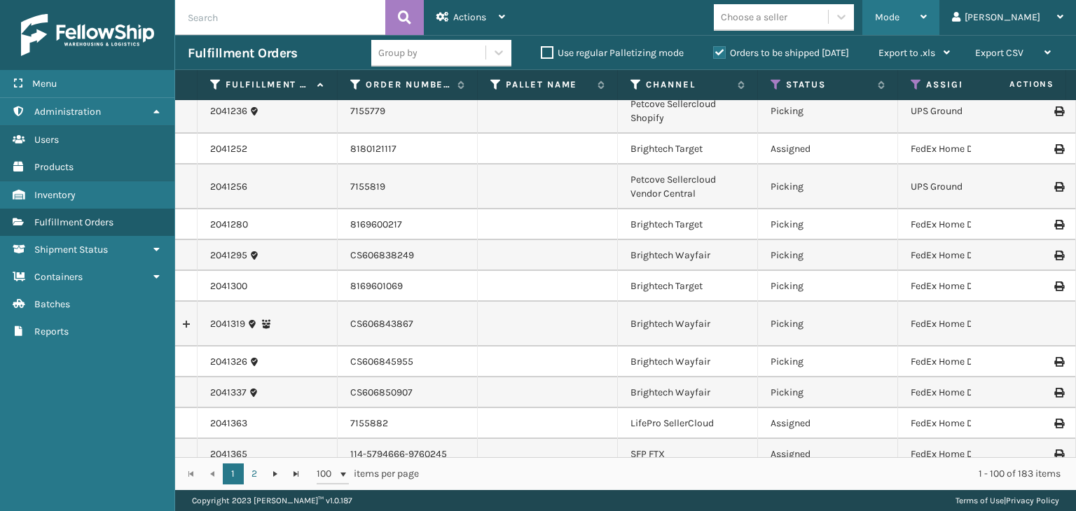
click at [899, 12] on span "Mode" at bounding box center [887, 17] width 25 height 12
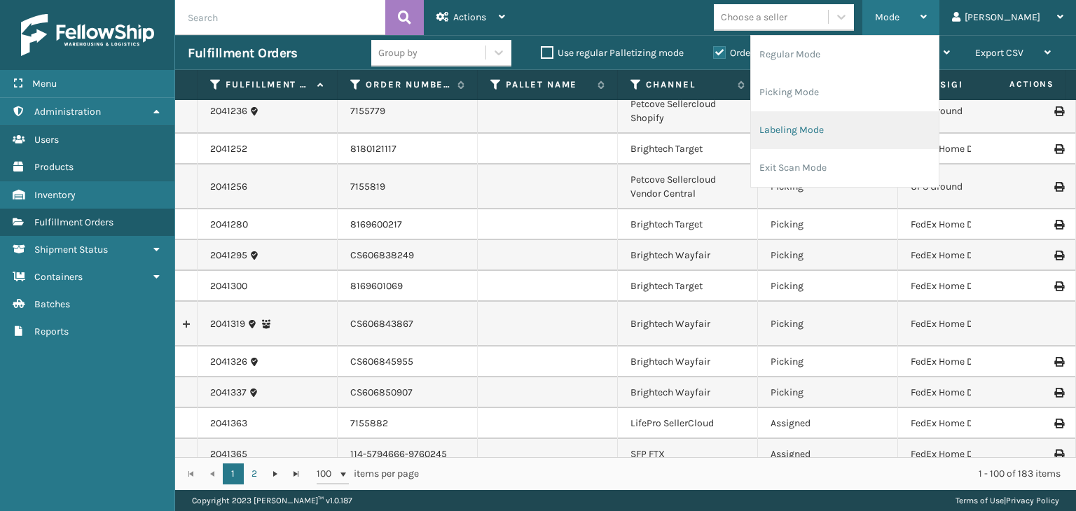
click at [878, 138] on li "Labeling Mode" at bounding box center [845, 130] width 188 height 38
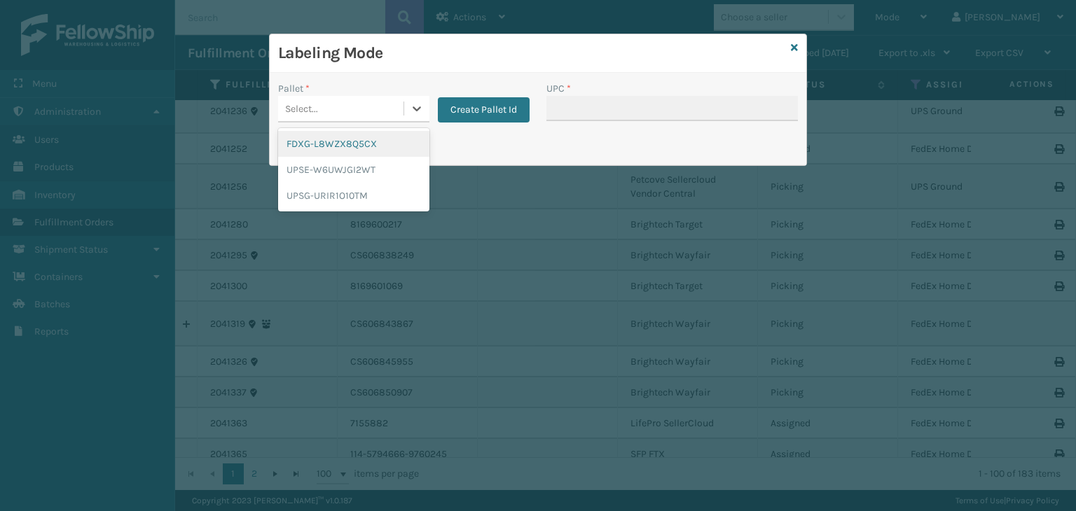
click at [347, 113] on div "Select..." at bounding box center [340, 108] width 125 height 23
click at [326, 199] on div "UPSG-URIR1O10TM" at bounding box center [353, 196] width 151 height 26
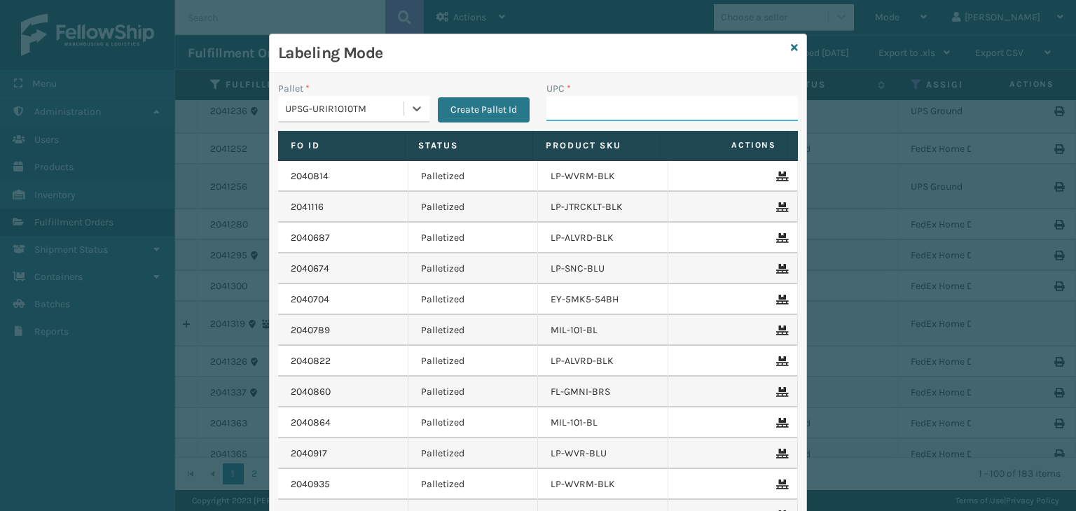
click at [576, 104] on input "UPC *" at bounding box center [671, 108] width 251 height 25
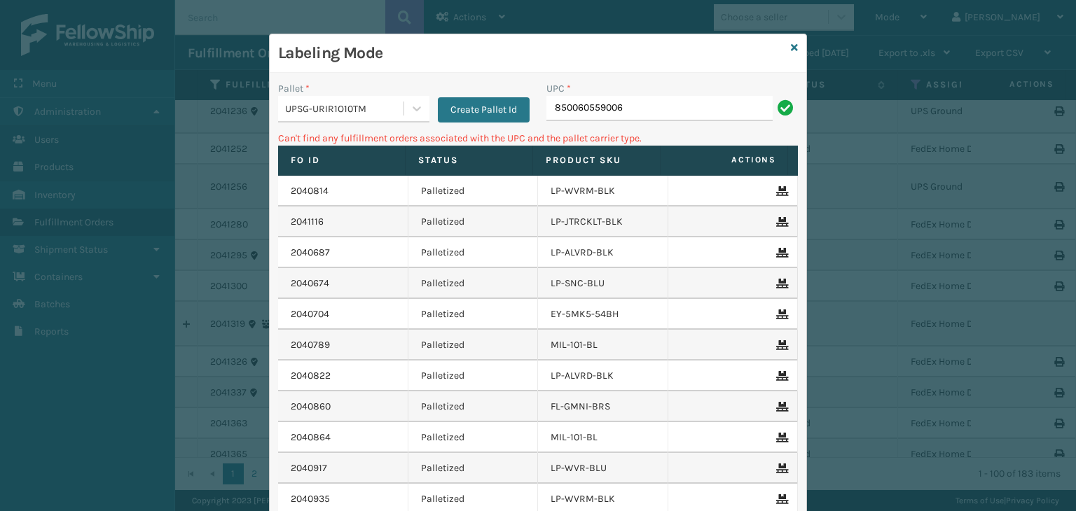
click at [672, 102] on input "850060559006" at bounding box center [659, 108] width 226 height 25
click at [384, 113] on div "UPSG-URIR1O10TM" at bounding box center [345, 109] width 120 height 15
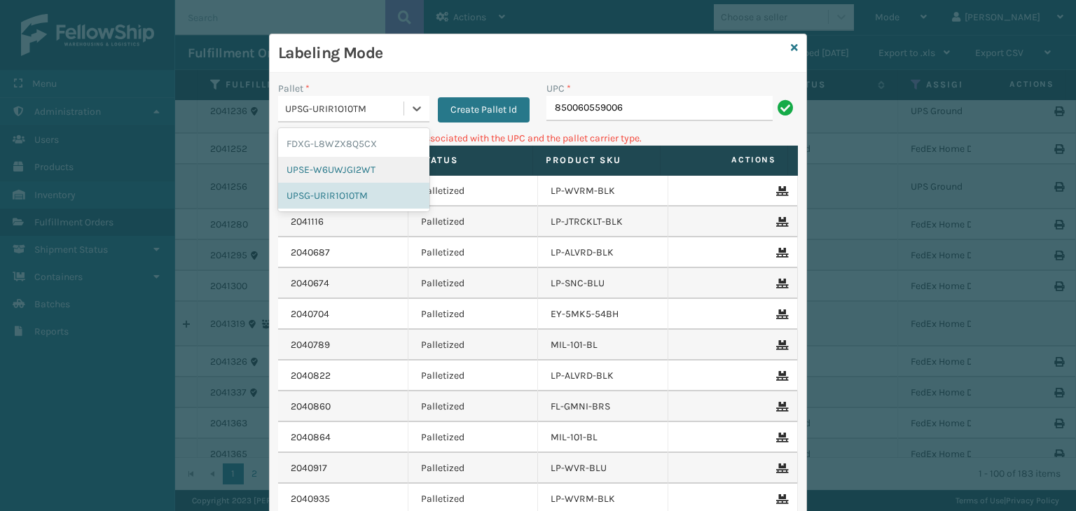
click at [334, 176] on div "UPSE-W6UWJGI2WT" at bounding box center [353, 170] width 151 height 26
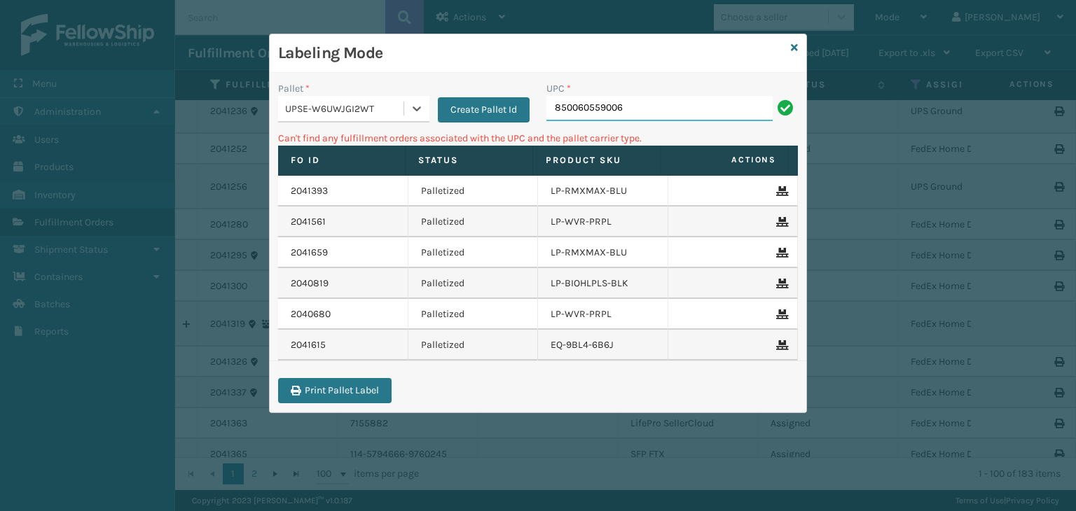
click at [619, 105] on input "850060559006" at bounding box center [659, 108] width 226 height 25
click at [319, 98] on div "UPSE-W6UWJGI2WT" at bounding box center [340, 108] width 125 height 23
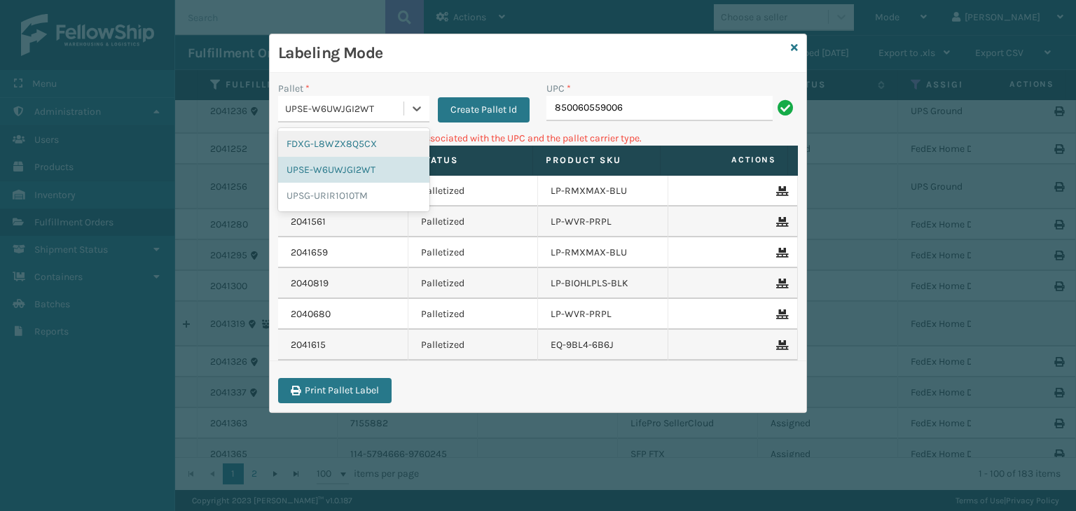
click at [341, 144] on div "FDXG-L8WZX8Q5CX" at bounding box center [353, 144] width 151 height 26
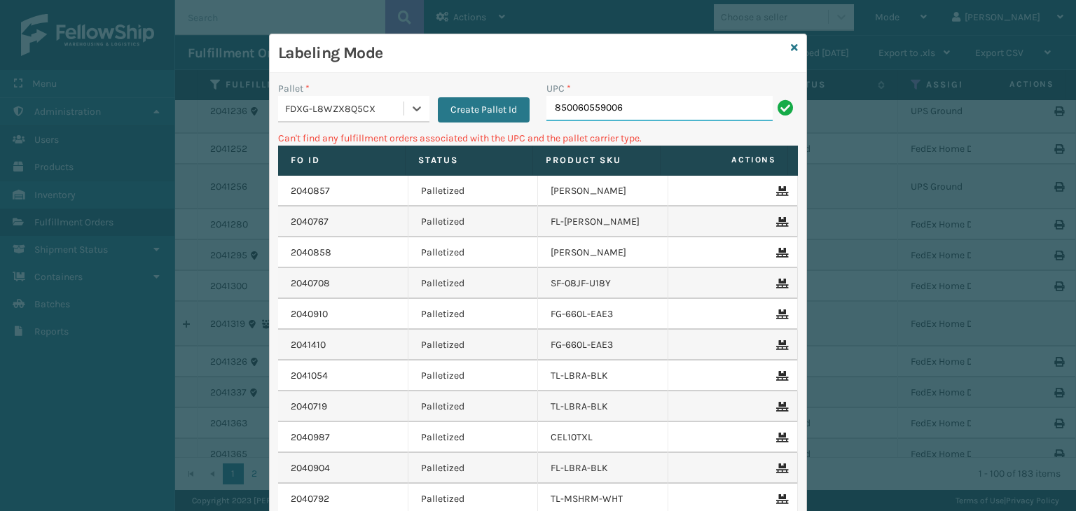
click at [637, 107] on input "850060559006" at bounding box center [659, 108] width 226 height 25
click at [791, 50] on icon at bounding box center [794, 48] width 7 height 10
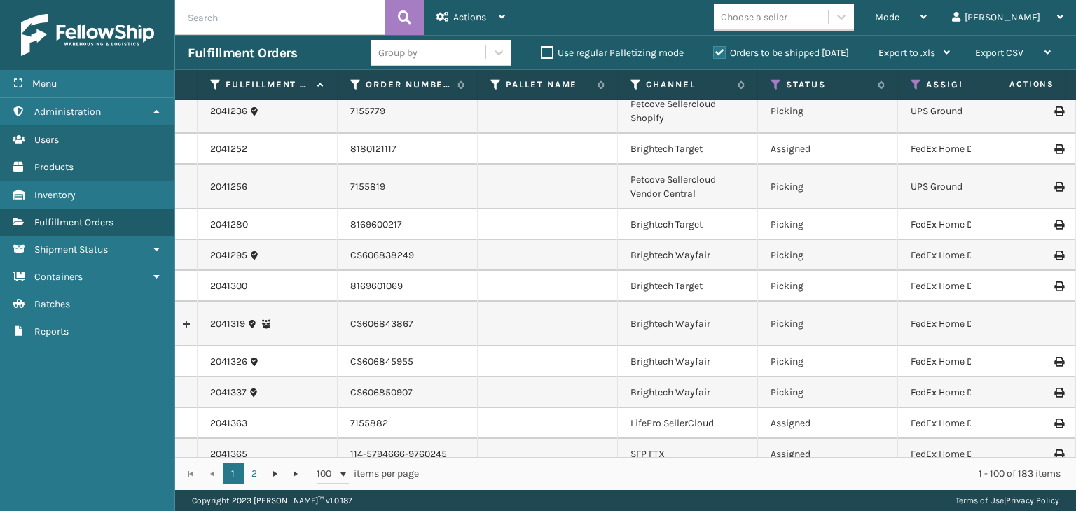
click at [787, 18] on div "Choose a seller" at bounding box center [754, 17] width 67 height 15
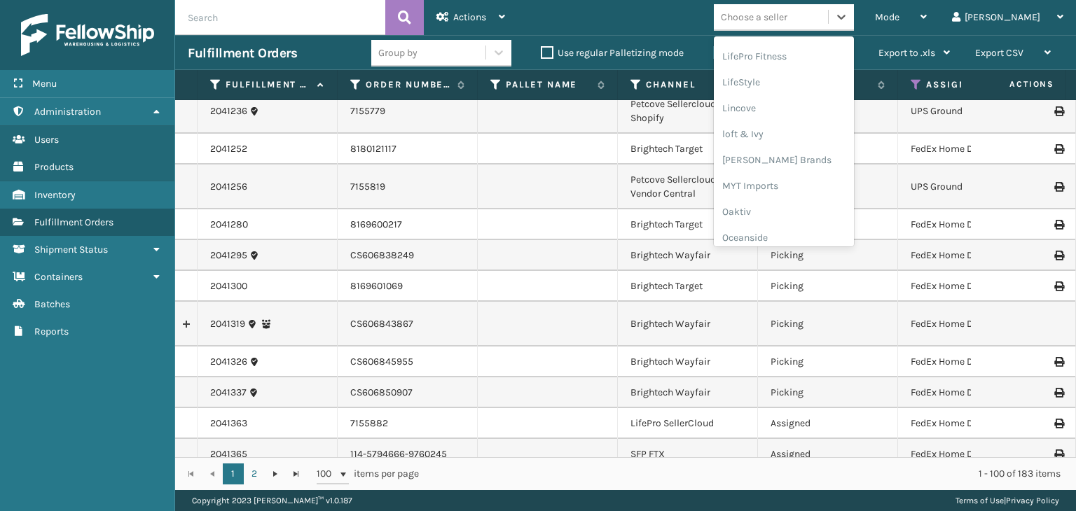
scroll to position [583, 0]
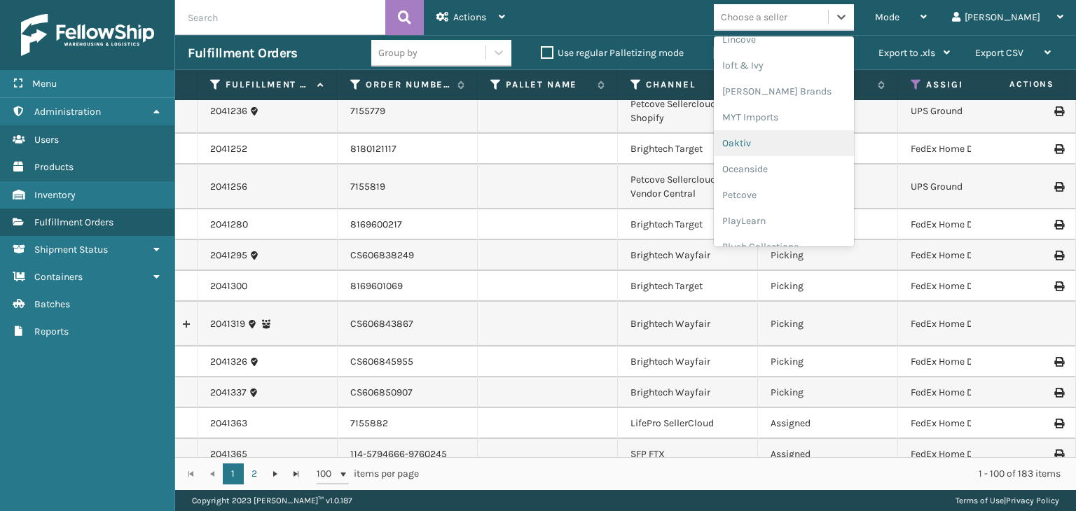
click at [786, 149] on div "Oaktiv" at bounding box center [784, 143] width 140 height 26
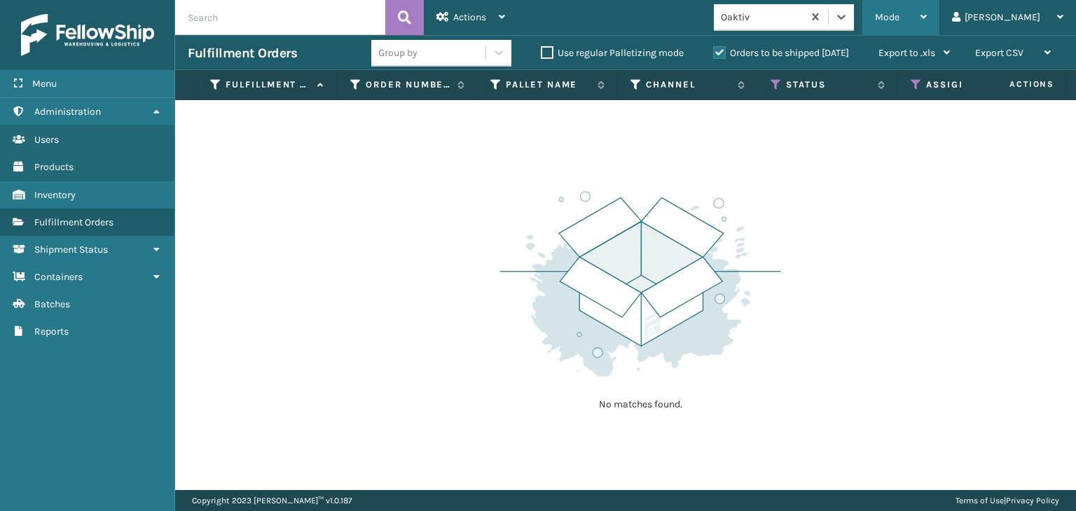
click at [927, 8] on div "Mode" at bounding box center [901, 17] width 52 height 35
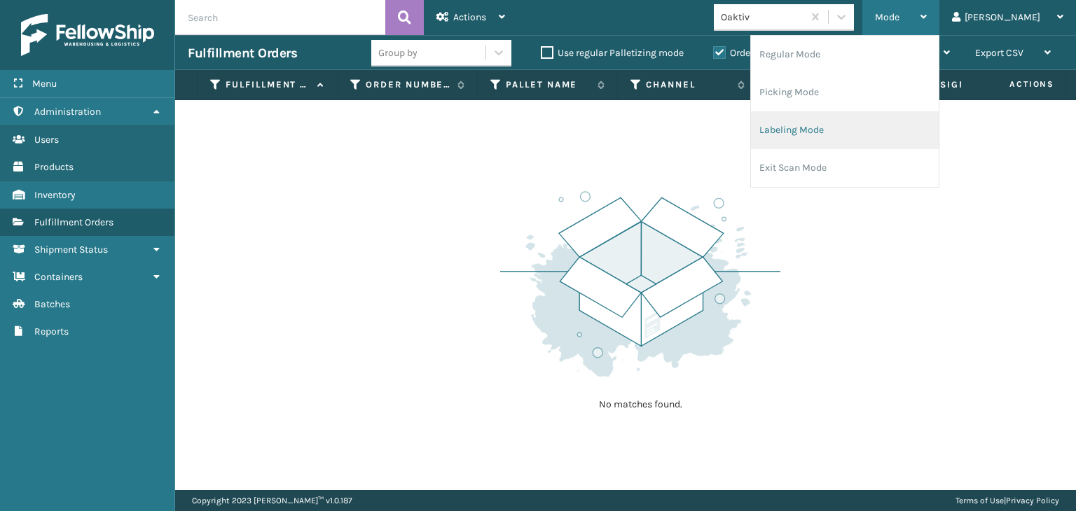
click at [866, 134] on li "Labeling Mode" at bounding box center [845, 130] width 188 height 38
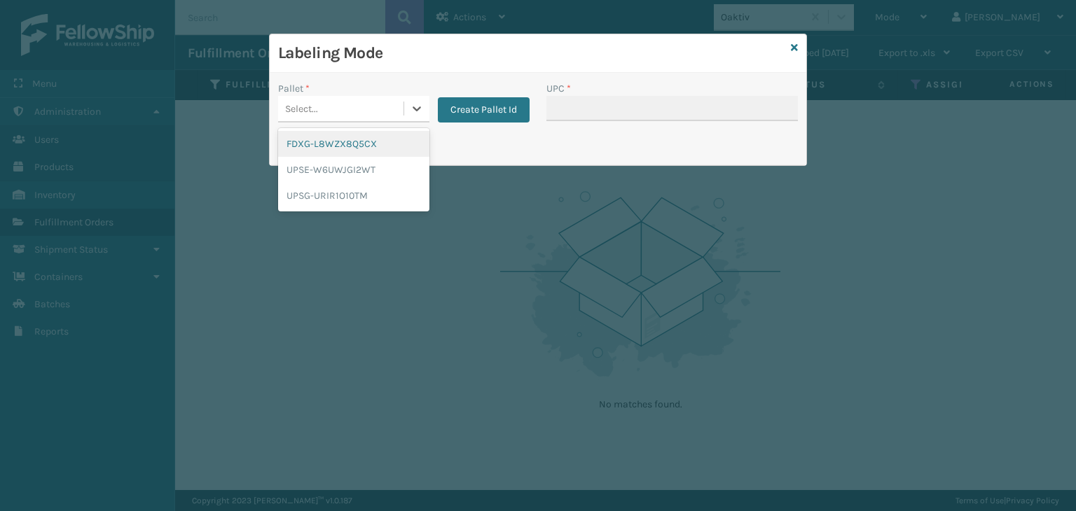
click at [333, 101] on div "Select..." at bounding box center [340, 108] width 125 height 23
click at [359, 197] on div "UPSG-URIR1O10TM" at bounding box center [353, 196] width 151 height 26
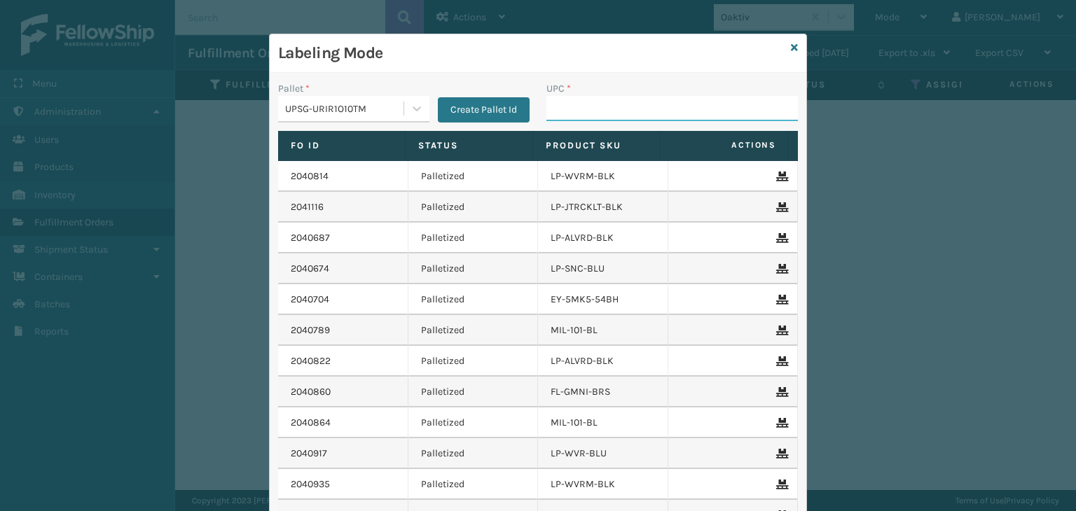
click at [596, 102] on input "UPC *" at bounding box center [671, 108] width 251 height 25
type input "810090930800"
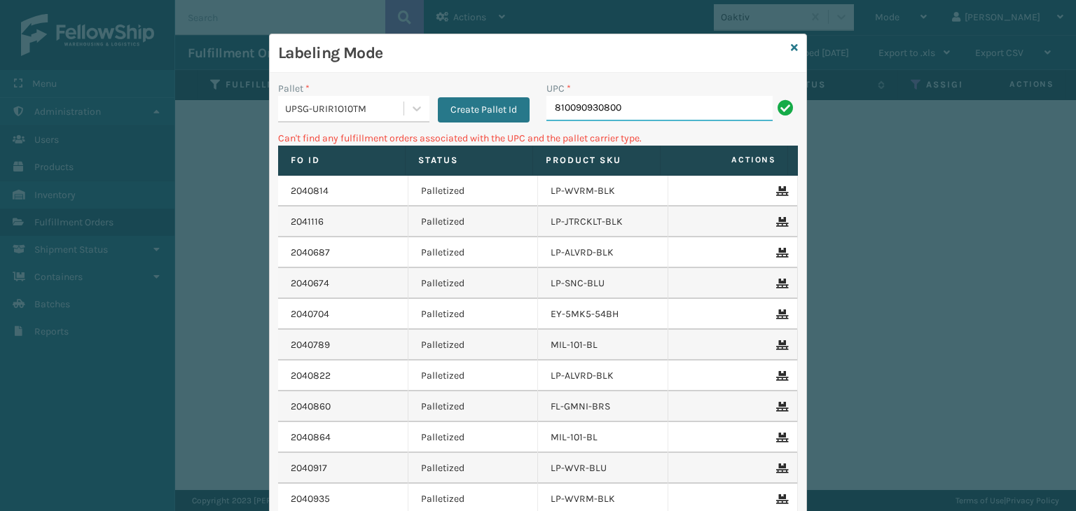
click at [640, 104] on input "810090930800" at bounding box center [659, 108] width 226 height 25
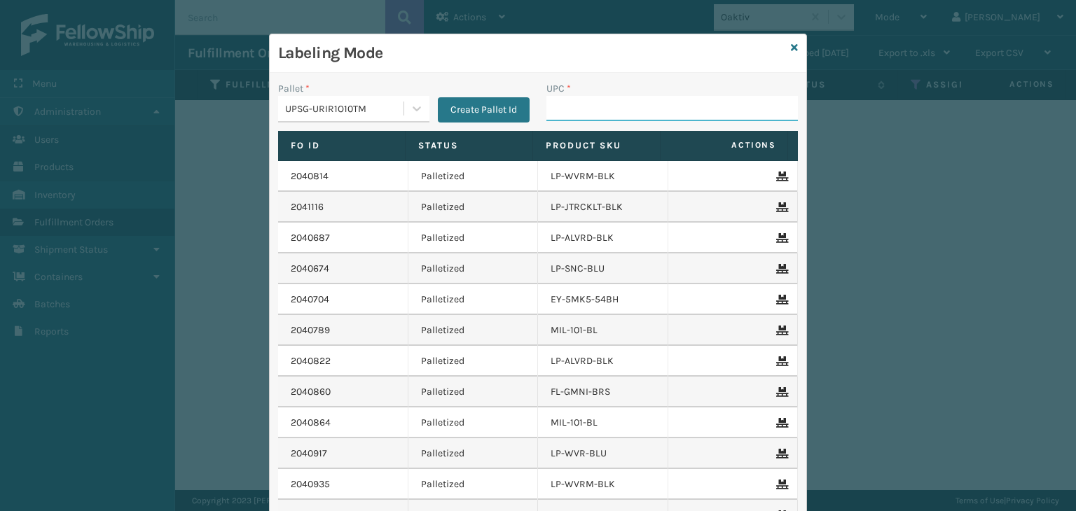
click at [574, 107] on input "UPC *" at bounding box center [671, 108] width 251 height 25
type input "810164"
type input "85005306410"
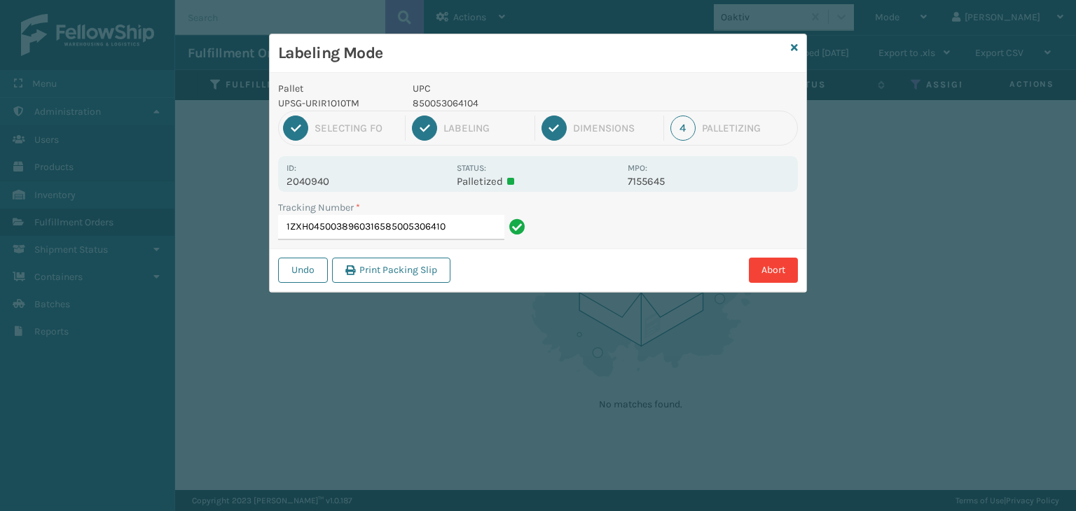
type input "1ZXH04500389603165850053064104"
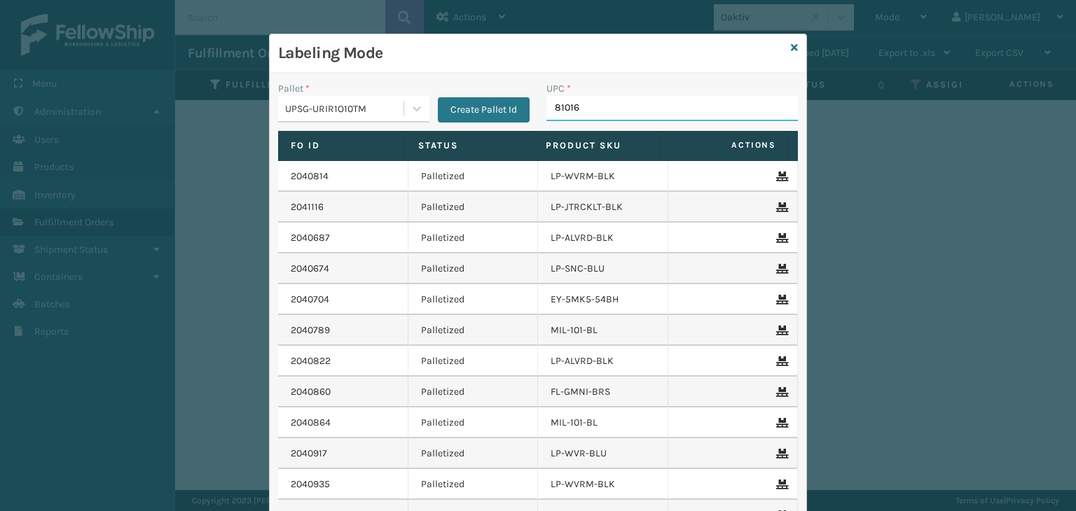
type input "810164"
type input "8101645"
type input "810164501165"
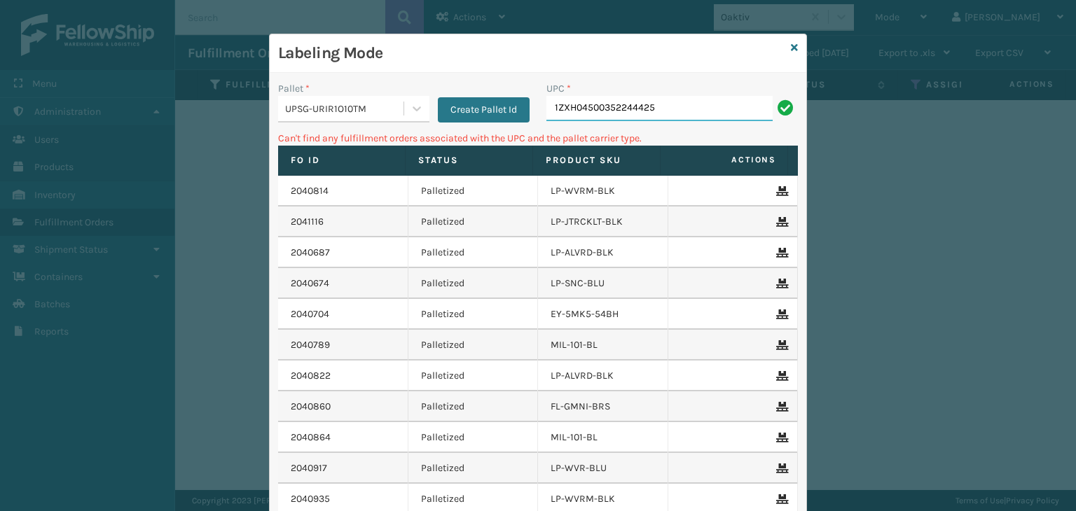
click at [621, 108] on input "1ZXH04500352244425" at bounding box center [659, 108] width 226 height 25
click at [621, 106] on input "1ZXH04500352244425" at bounding box center [659, 108] width 226 height 25
click at [629, 105] on input "6219112779" at bounding box center [659, 108] width 226 height 25
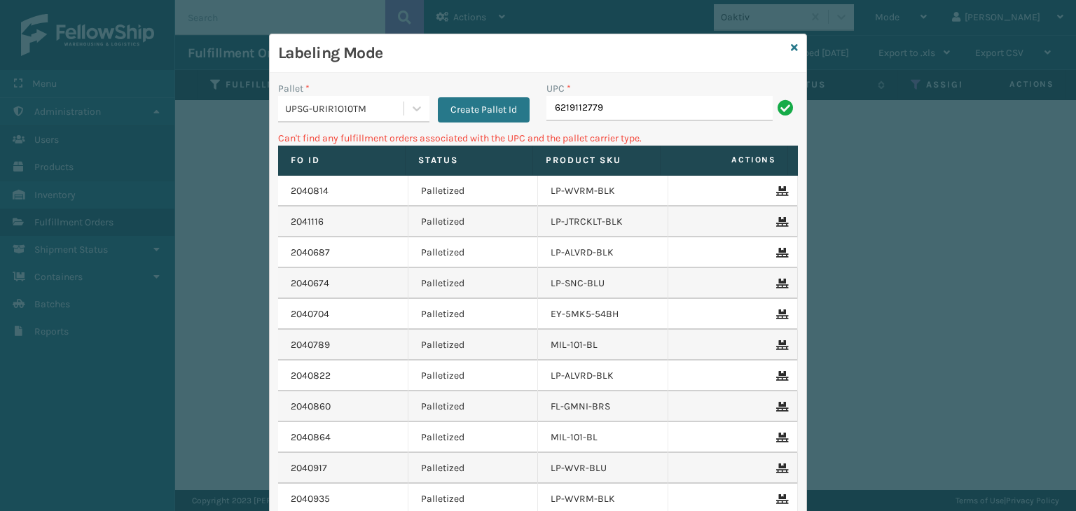
click at [629, 105] on input "6219112779" at bounding box center [659, 108] width 226 height 25
click at [625, 100] on input "6219112779" at bounding box center [659, 108] width 226 height 25
click at [627, 102] on input "6219112779" at bounding box center [659, 108] width 226 height 25
click at [630, 103] on input "6219112779" at bounding box center [659, 108] width 226 height 25
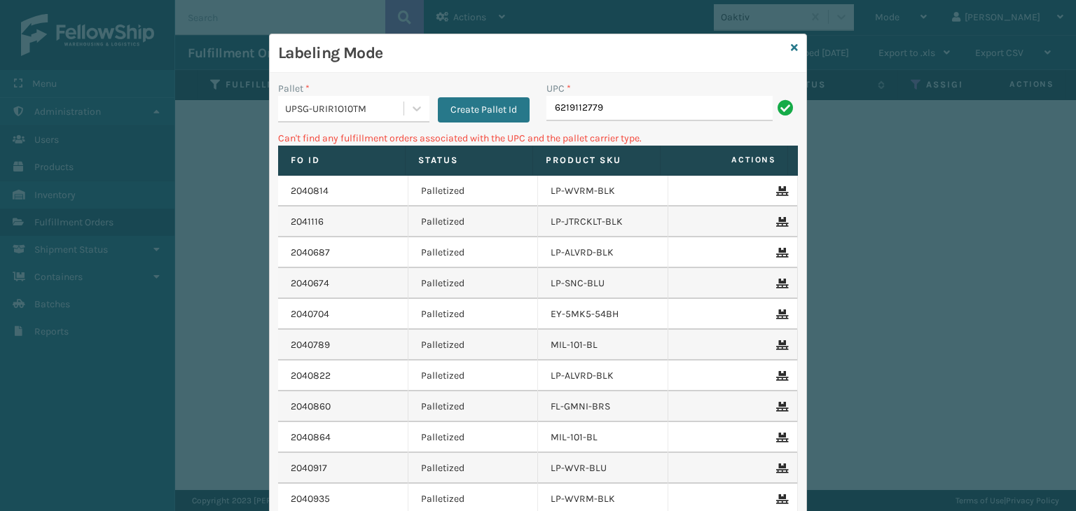
click at [630, 103] on input "6219112779" at bounding box center [659, 108] width 226 height 25
click at [642, 97] on input "6219112779" at bounding box center [659, 108] width 226 height 25
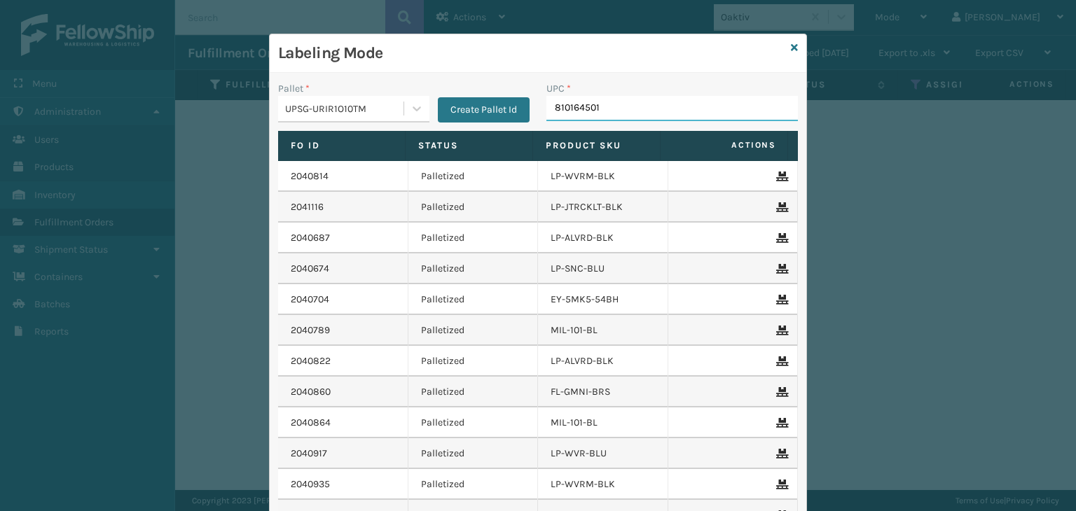
type input "8101645019"
click at [679, 118] on input "UPC *" at bounding box center [671, 108] width 251 height 25
click at [675, 115] on input "UPC *" at bounding box center [671, 108] width 251 height 25
type input "81"
type input "8101645010"
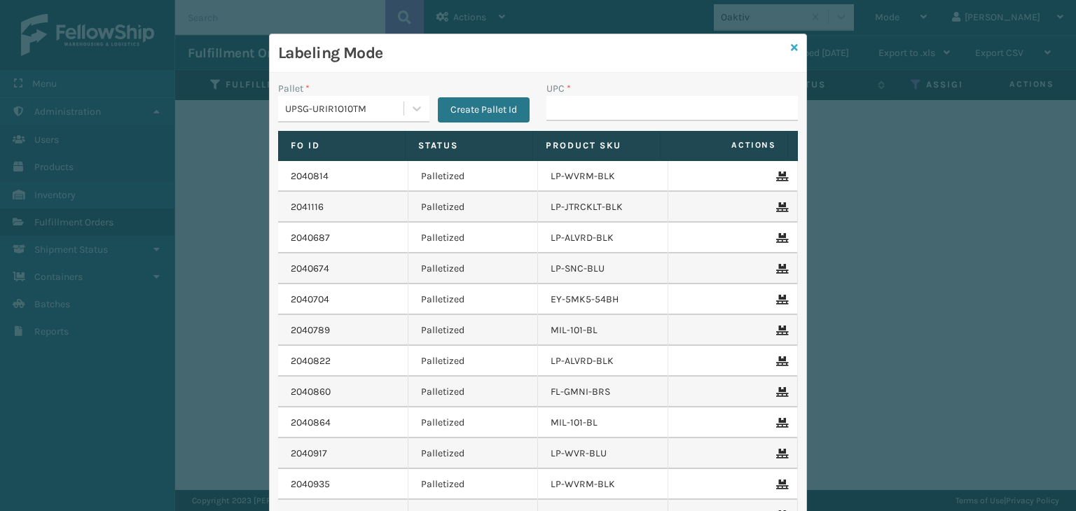
click at [791, 46] on icon at bounding box center [794, 48] width 7 height 10
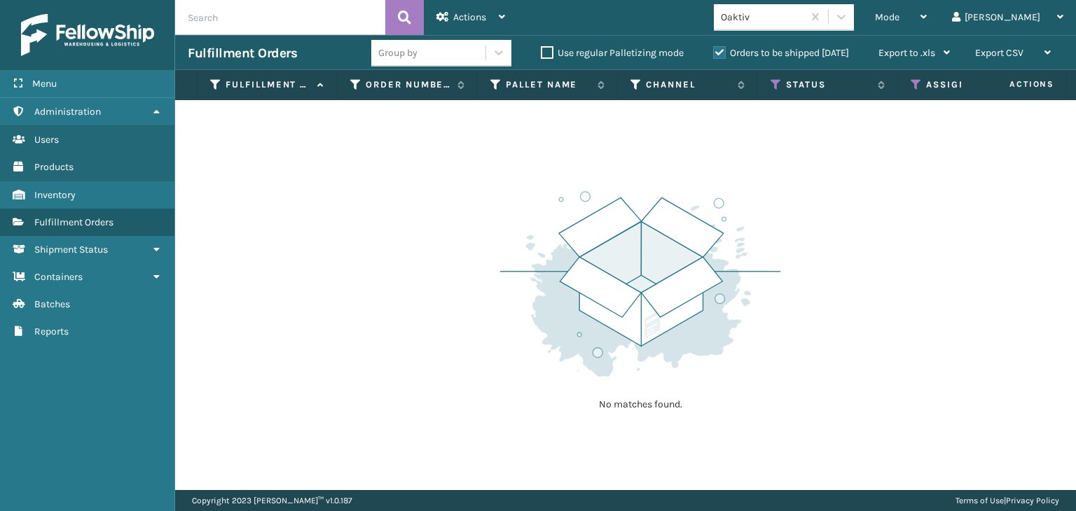
click at [221, 12] on input "text" at bounding box center [280, 17] width 210 height 35
click at [717, 60] on div "Orders to be shipped [DATE]" at bounding box center [782, 53] width 165 height 17
click at [255, 33] on input "text" at bounding box center [280, 17] width 210 height 35
click at [244, 12] on input "text" at bounding box center [280, 17] width 210 height 35
click at [309, 18] on input "1ZXH04500323086973" at bounding box center [280, 17] width 210 height 35
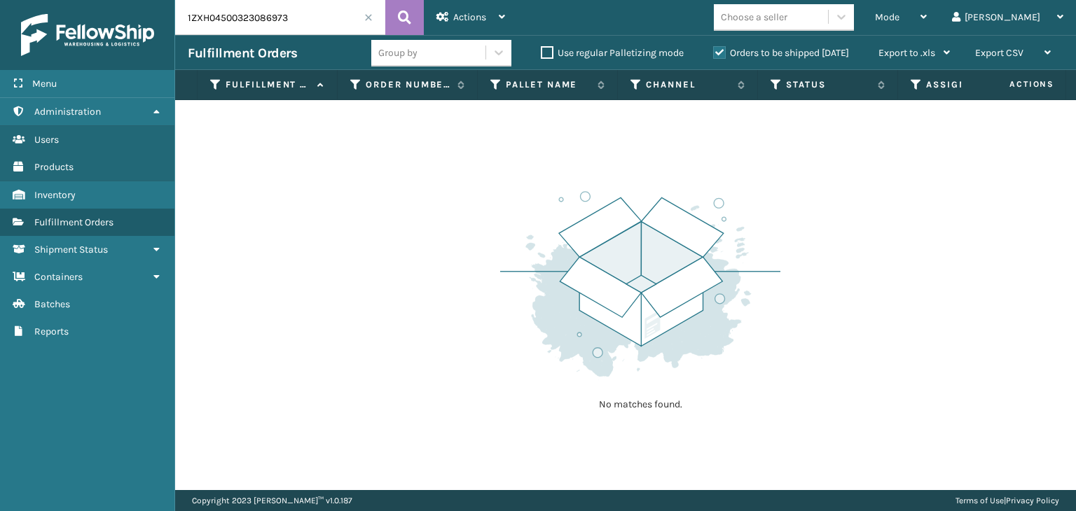
click at [717, 54] on label "Orders to be shipped [DATE]" at bounding box center [781, 53] width 136 height 12
click at [714, 54] on input "Orders to be shipped [DATE]" at bounding box center [713, 49] width 1 height 9
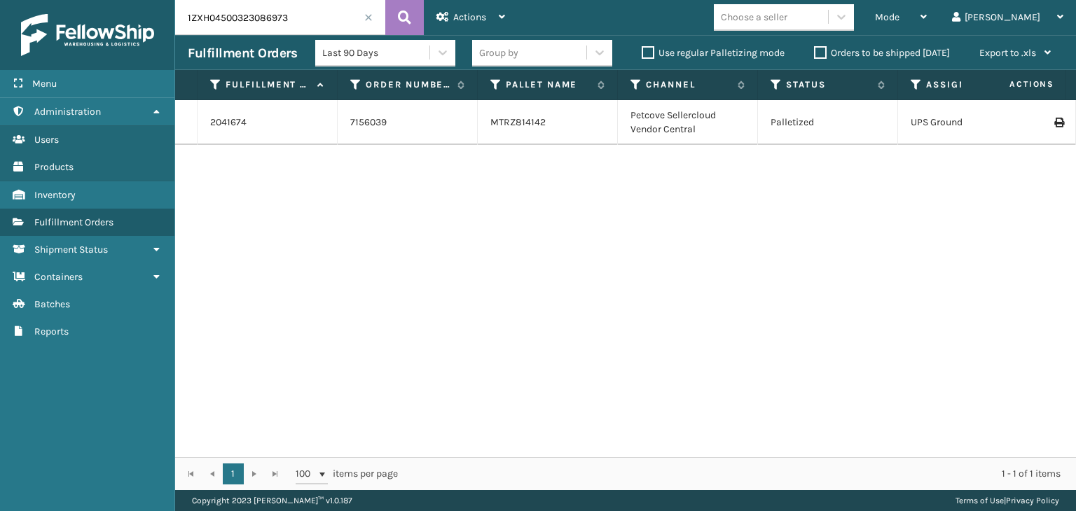
drag, startPoint x: 321, startPoint y: 16, endPoint x: 307, endPoint y: 19, distance: 14.3
click at [313, 18] on input "1ZXH04500323086973" at bounding box center [280, 17] width 210 height 35
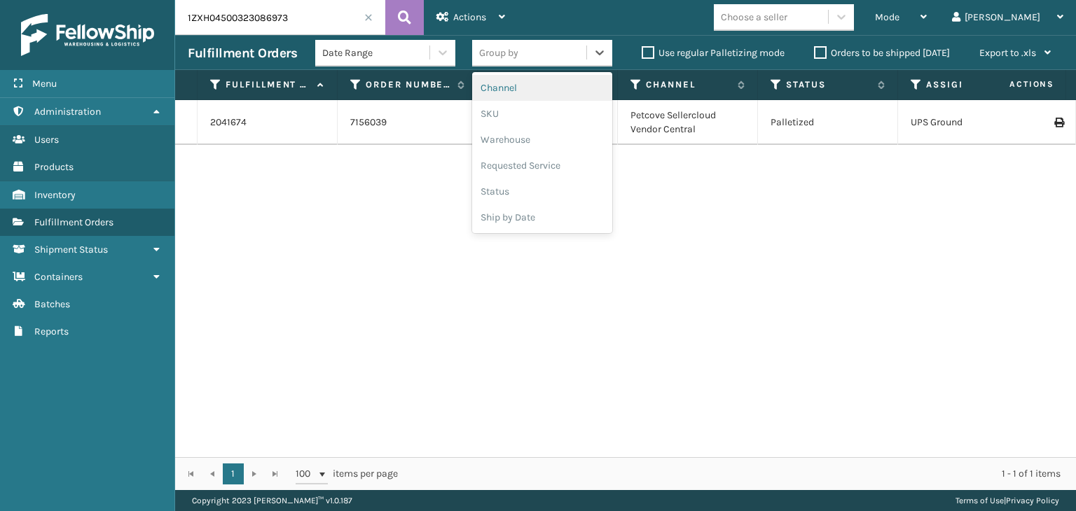
click at [569, 59] on div "Group by" at bounding box center [529, 52] width 114 height 23
click at [525, 116] on div "SKU" at bounding box center [542, 114] width 140 height 26
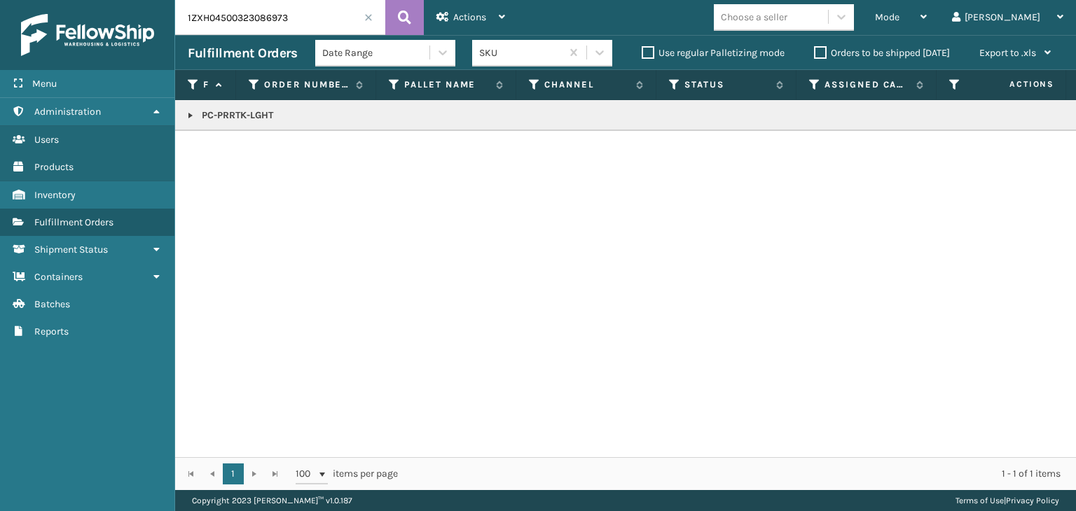
click at [303, 22] on input "1ZXH04500323086973" at bounding box center [280, 17] width 210 height 35
click at [304, 32] on input "1ZXH04500351299771" at bounding box center [280, 17] width 210 height 35
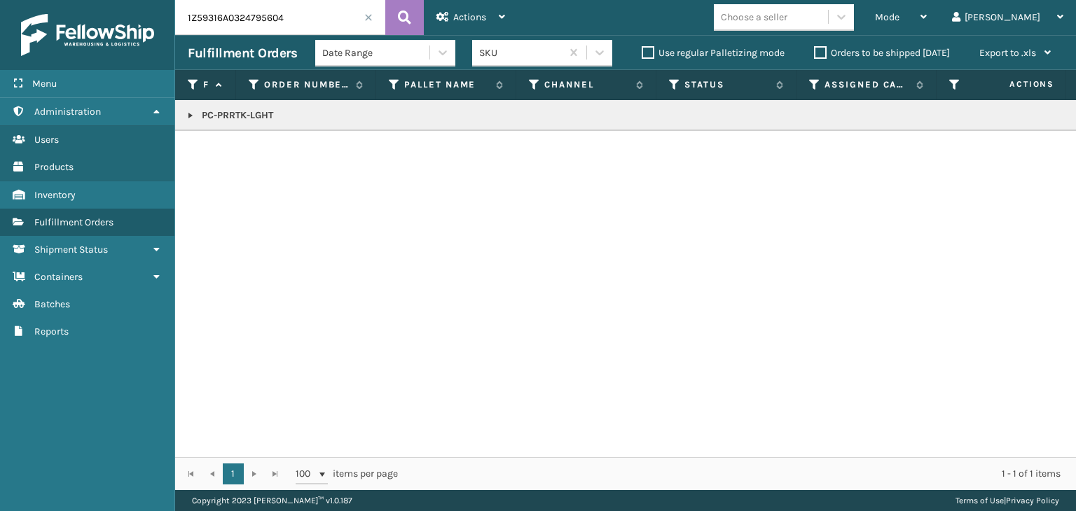
type input "1Z59316A0324795604"
